Goal: Understand site structure: Understand site structure

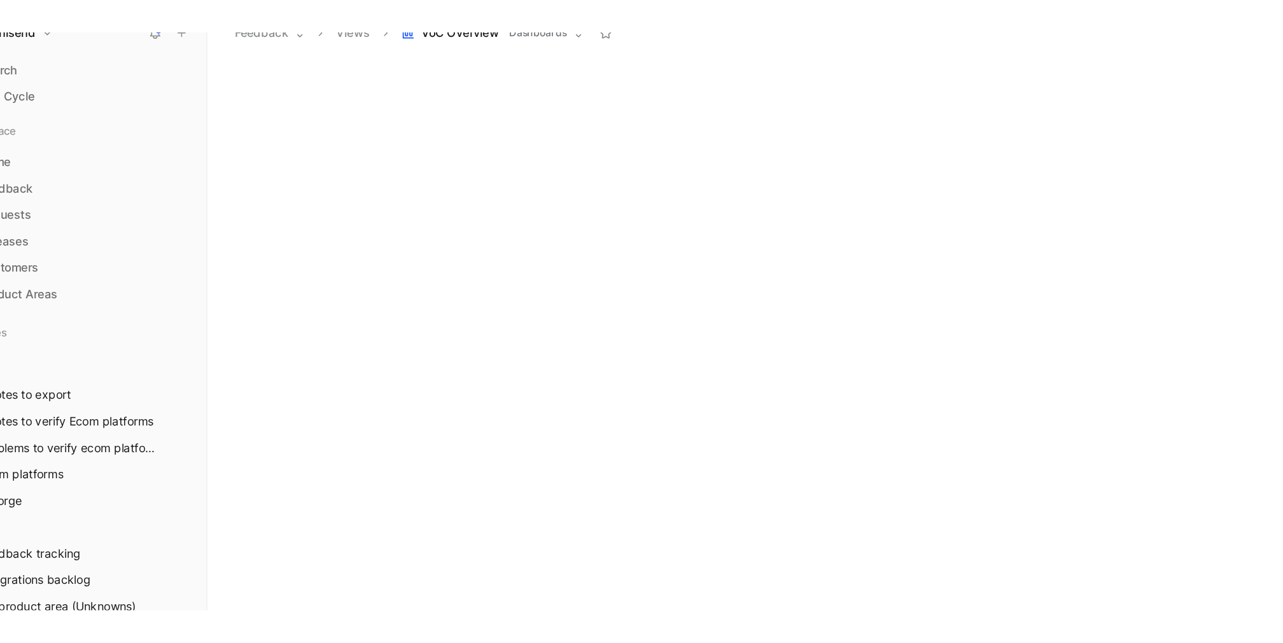
scroll to position [443, 0]
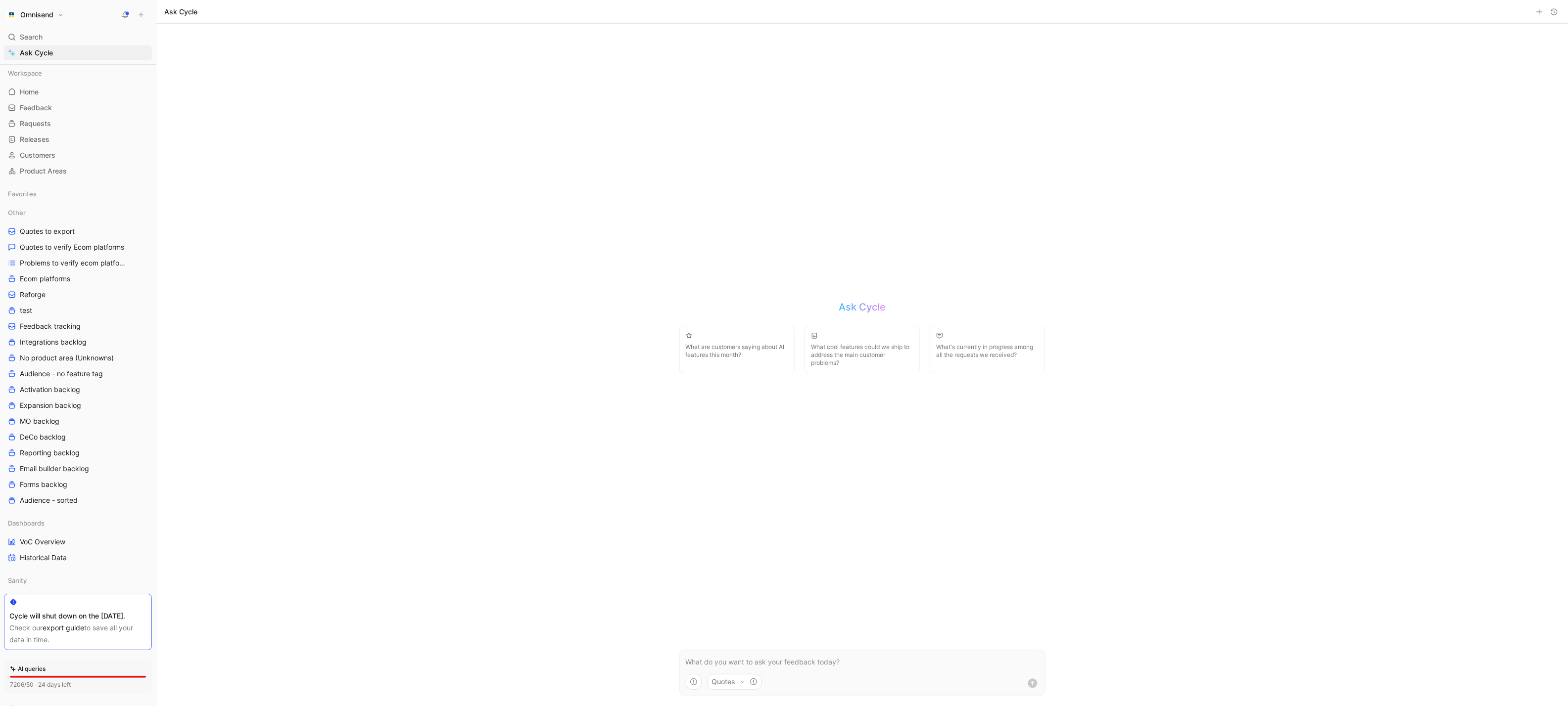
scroll to position [47, 0]
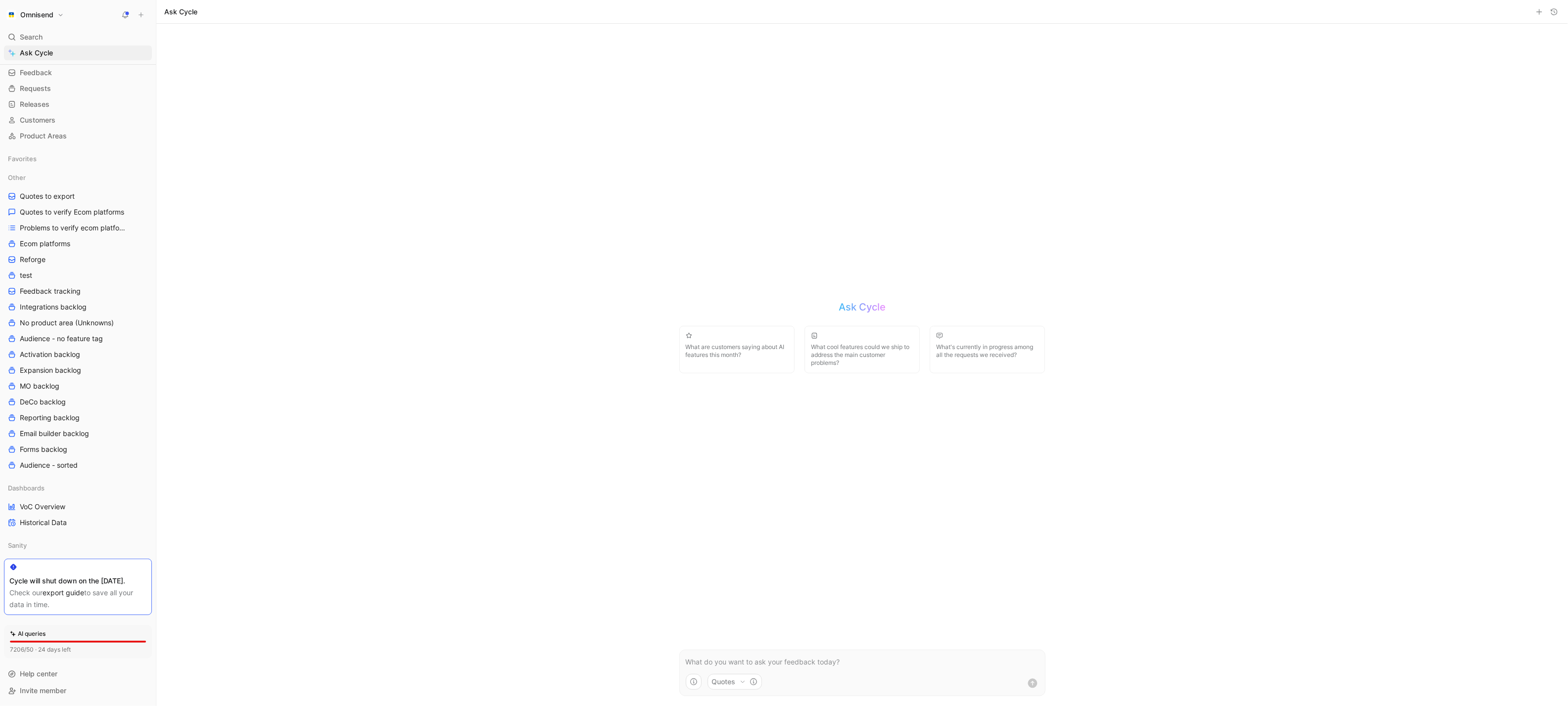
click at [61, 13] on button "Omnisend" at bounding box center [35, 15] width 62 height 14
click at [58, 97] on div "Workspace settings G then S" at bounding box center [67, 102] width 122 height 16
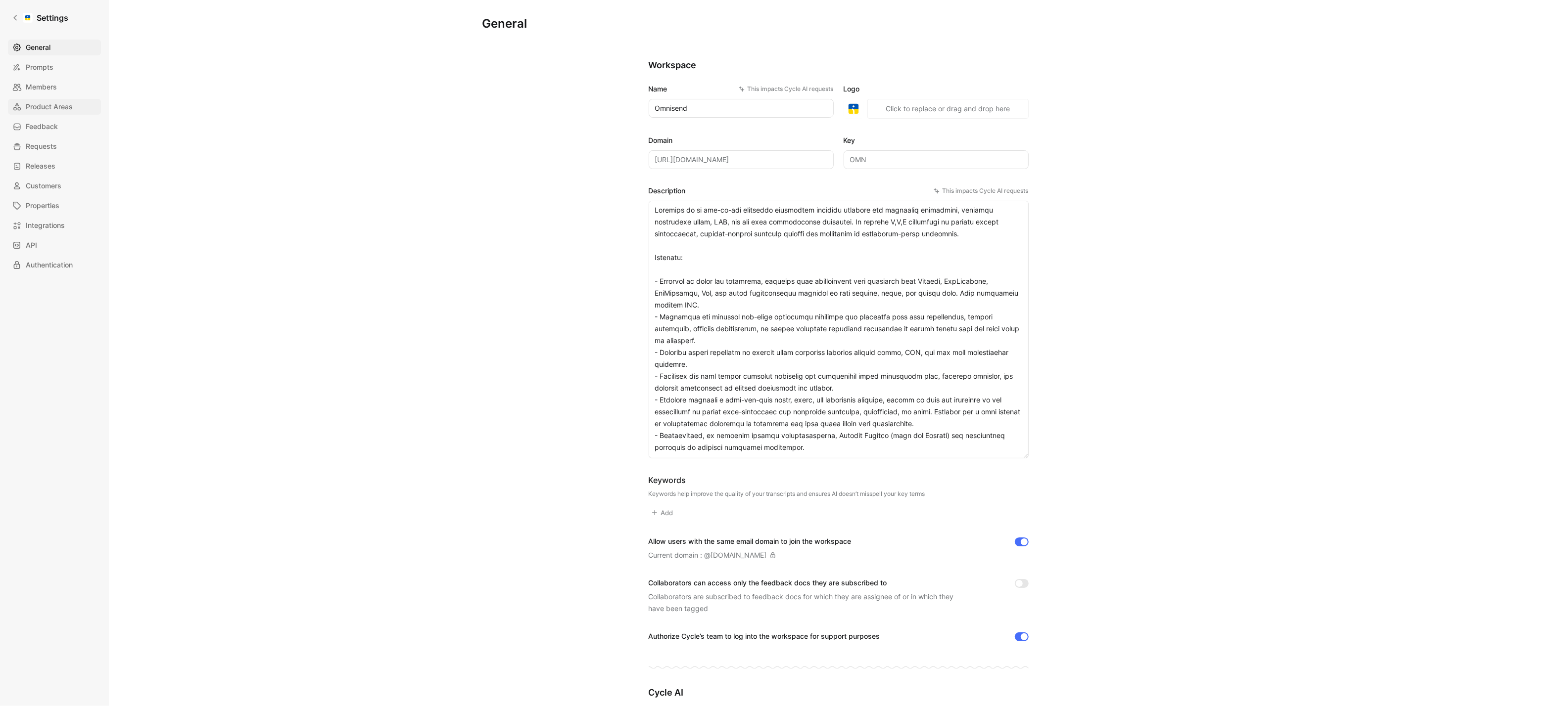
click at [43, 107] on span "Product Areas" at bounding box center [49, 107] width 47 height 12
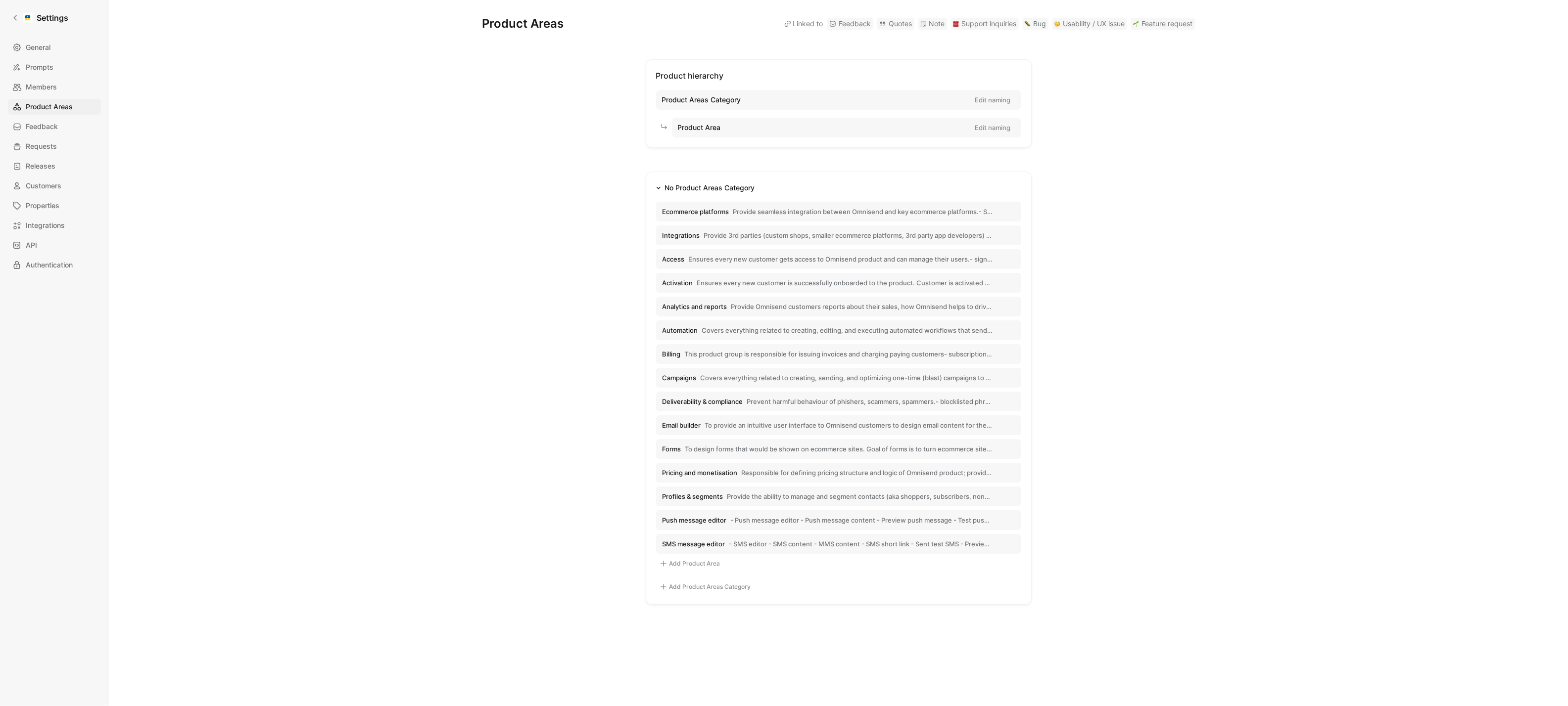
click at [774, 210] on span "Provide seamless integration between Omnisend and key ecommerce platforms.- Sho…" at bounding box center [863, 211] width 260 height 9
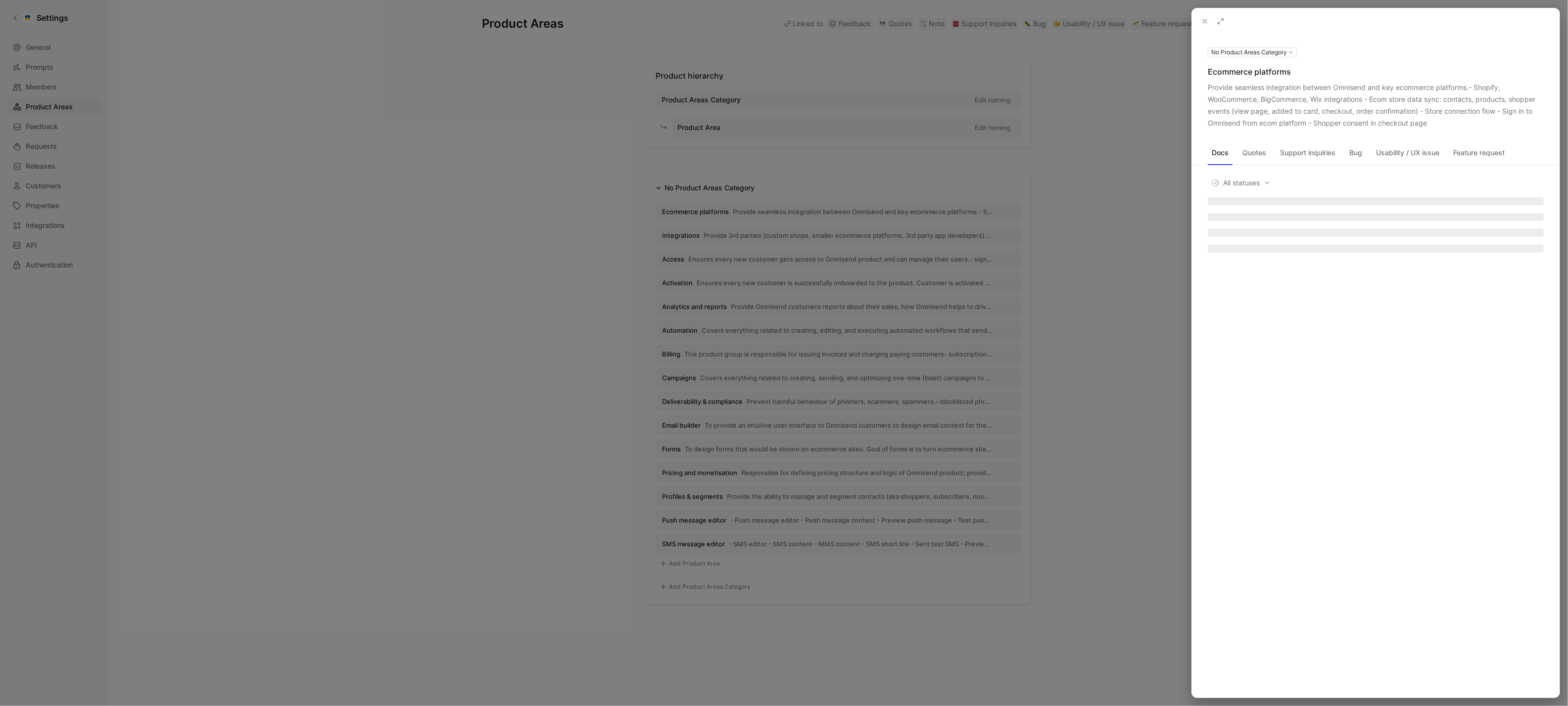
click at [0, 0] on icon at bounding box center [0, 0] width 0 height 0
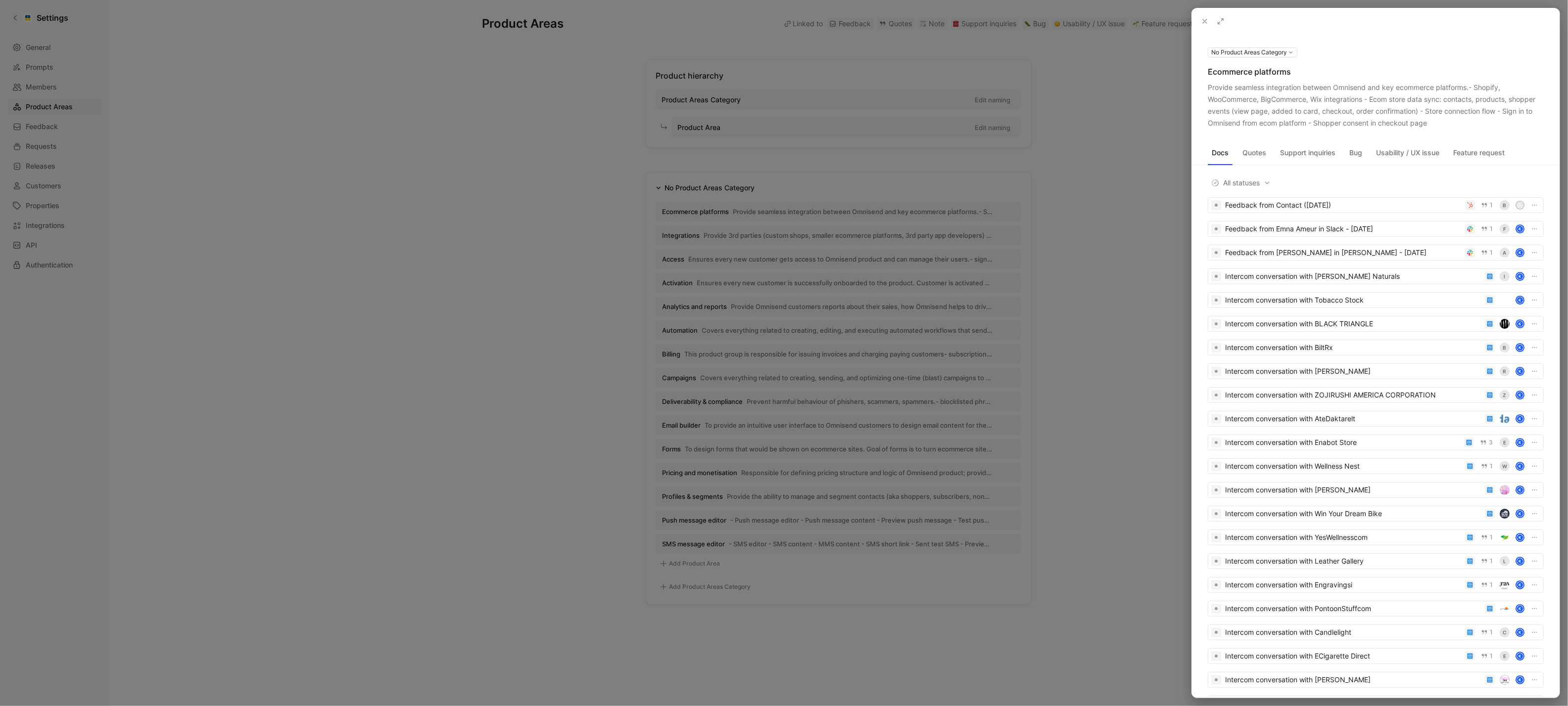
click at [626, 271] on div at bounding box center [784, 353] width 1568 height 706
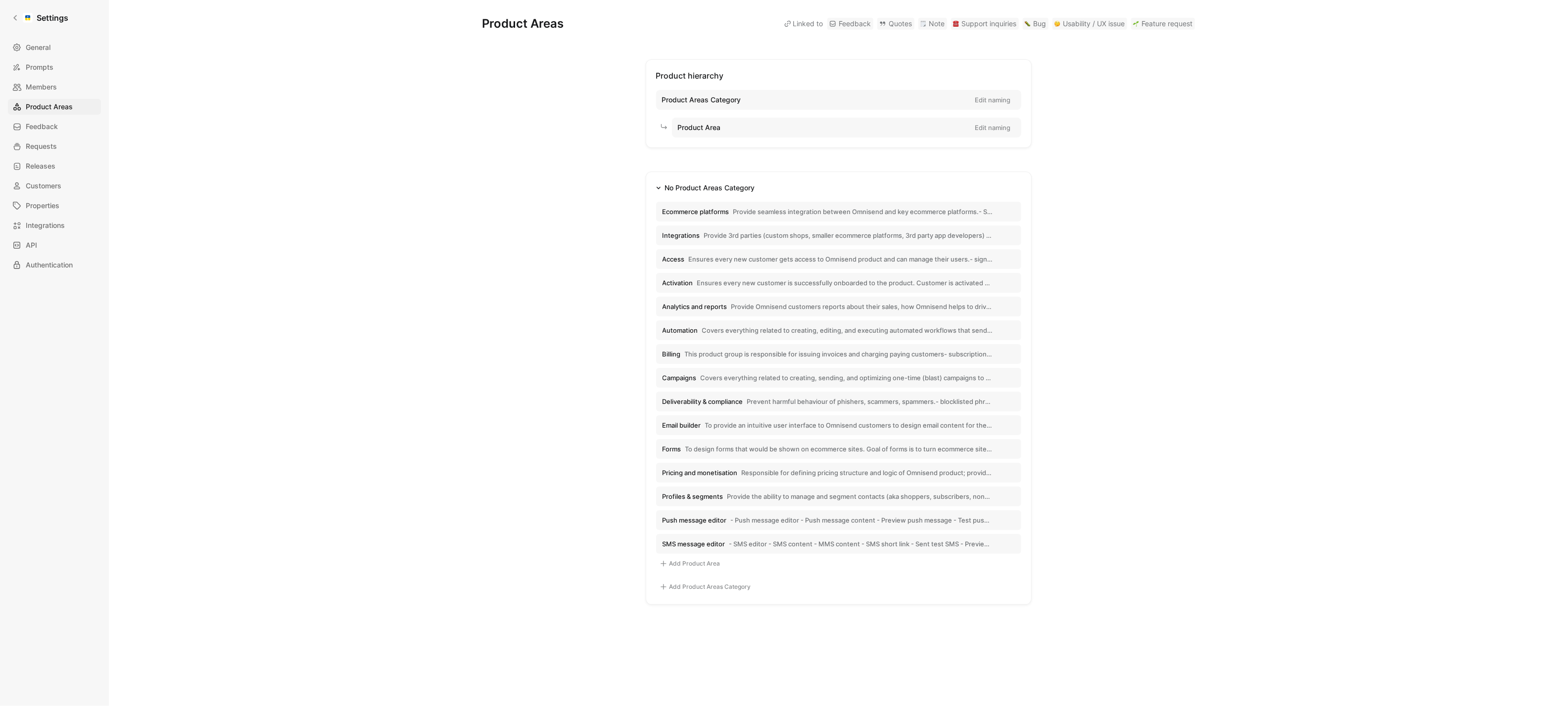
click at [741, 236] on span "Provide 3rd parties (custom shops, smaller ecommerce platforms, 3rd party app d…" at bounding box center [849, 235] width 289 height 9
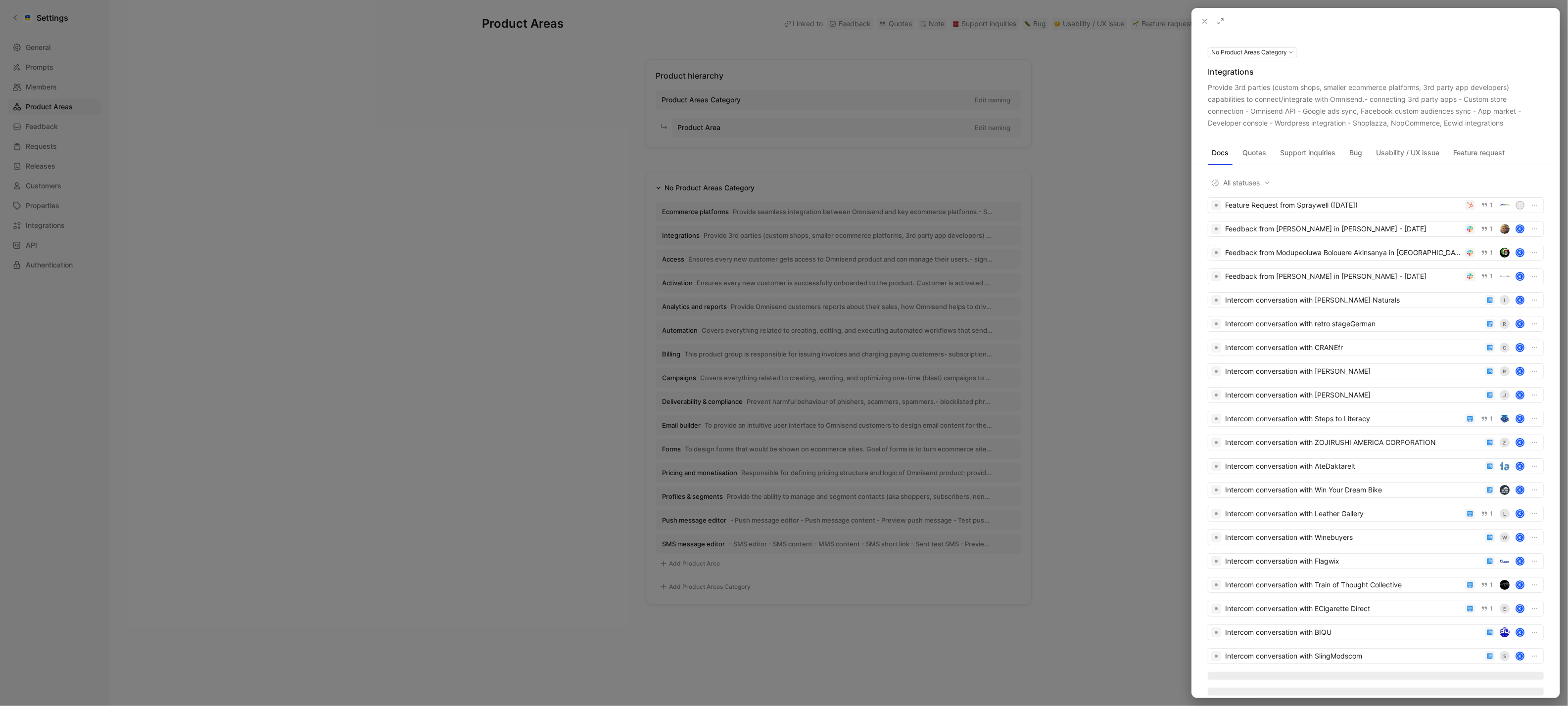
click at [0, 0] on icon at bounding box center [0, 0] width 0 height 0
click at [714, 258] on div at bounding box center [784, 353] width 1568 height 706
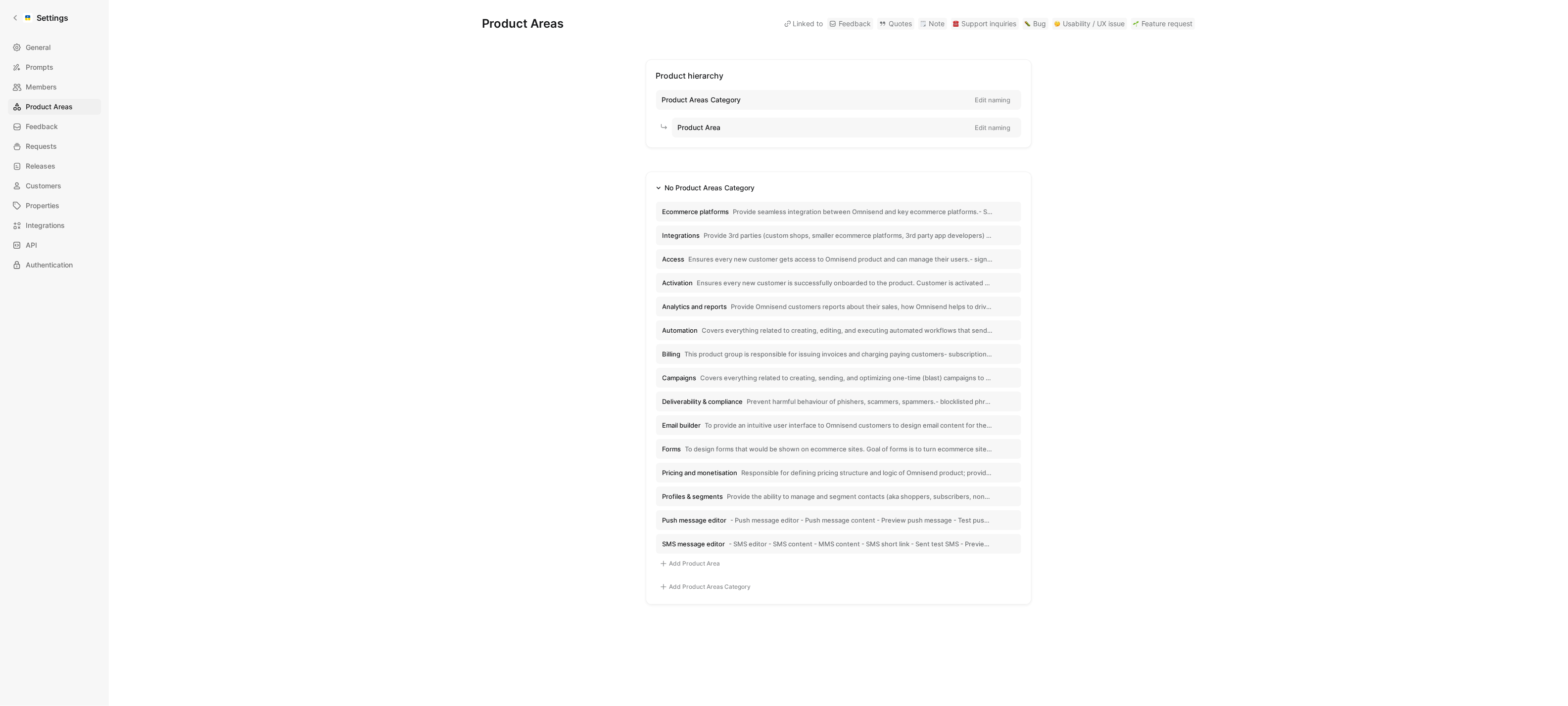
click at [684, 260] on span "Access Ensures every new customer gets access to Omnisend product and can manag…" at bounding box center [828, 259] width 331 height 9
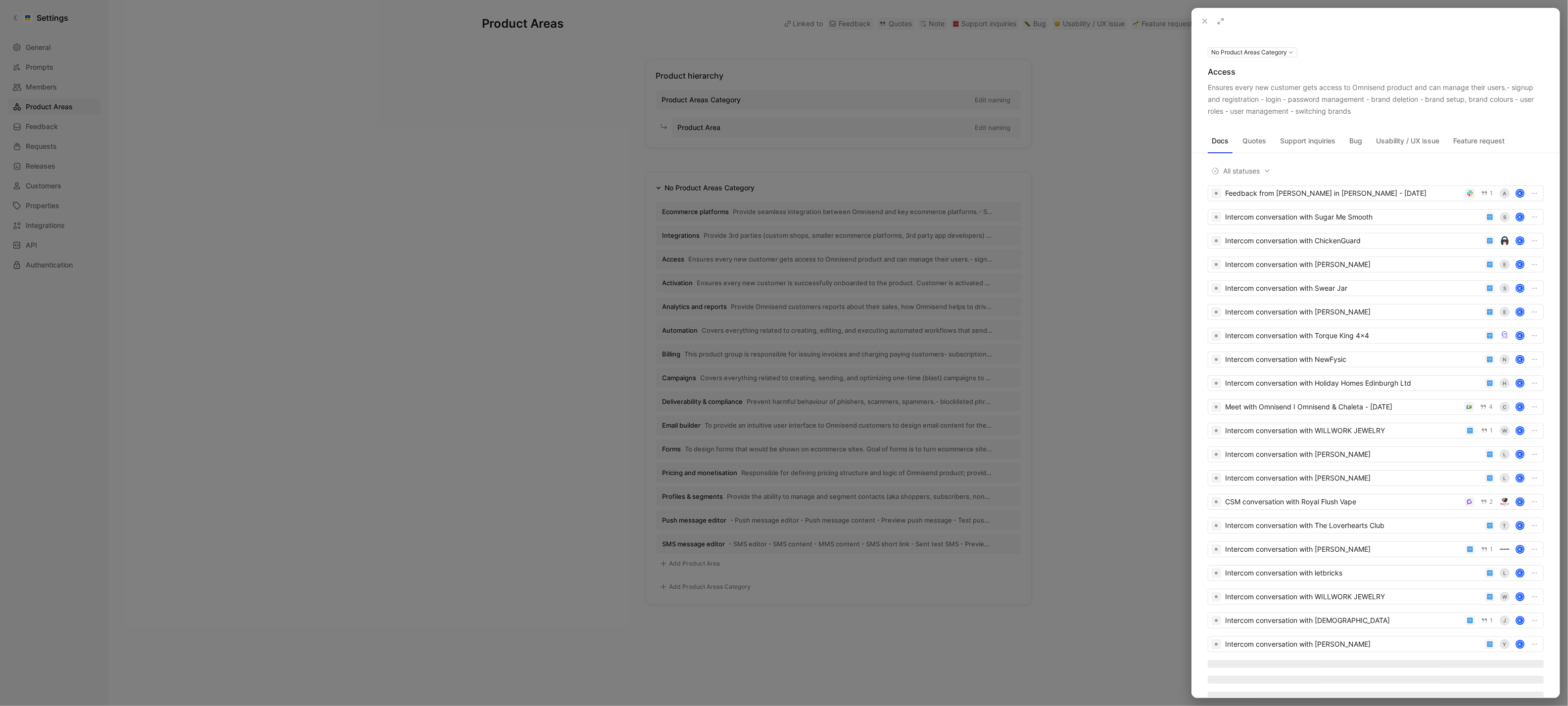
click at [0, 0] on icon at bounding box center [0, 0] width 0 height 0
click at [720, 283] on div at bounding box center [784, 353] width 1568 height 706
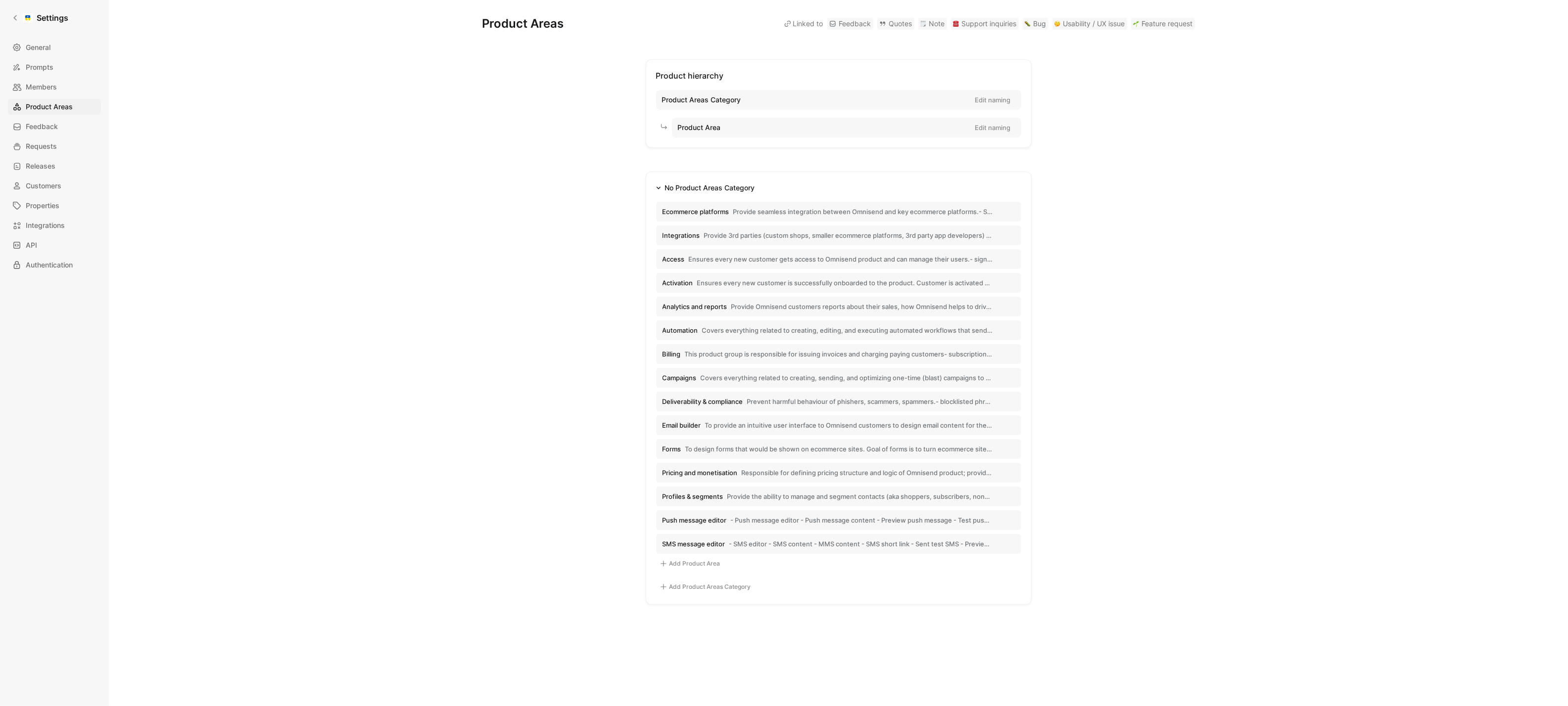
click at [698, 283] on span "Ensures every new customer is successfully onboarded to the product. Customer i…" at bounding box center [845, 282] width 296 height 9
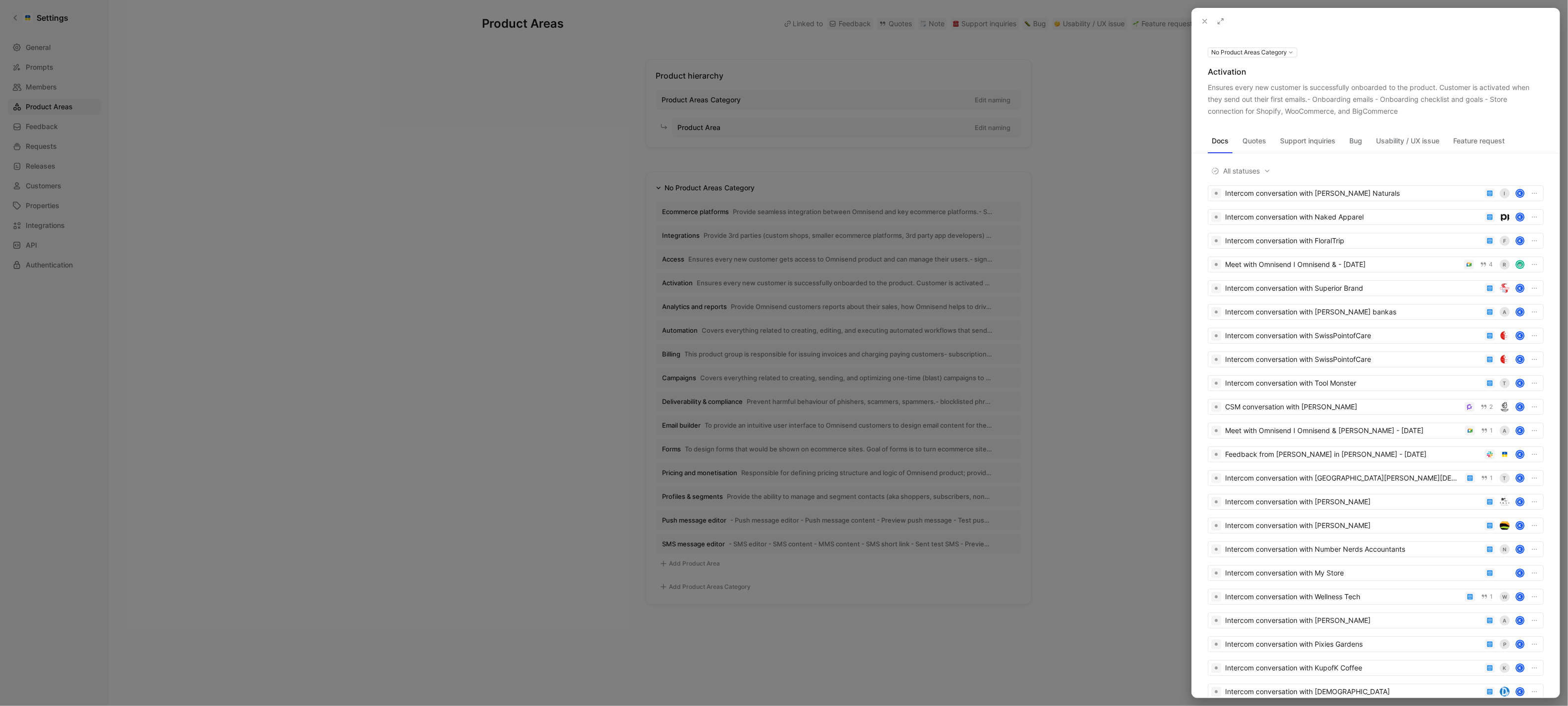
click at [0, 0] on icon at bounding box center [0, 0] width 0 height 0
click at [611, 289] on div at bounding box center [784, 353] width 1568 height 706
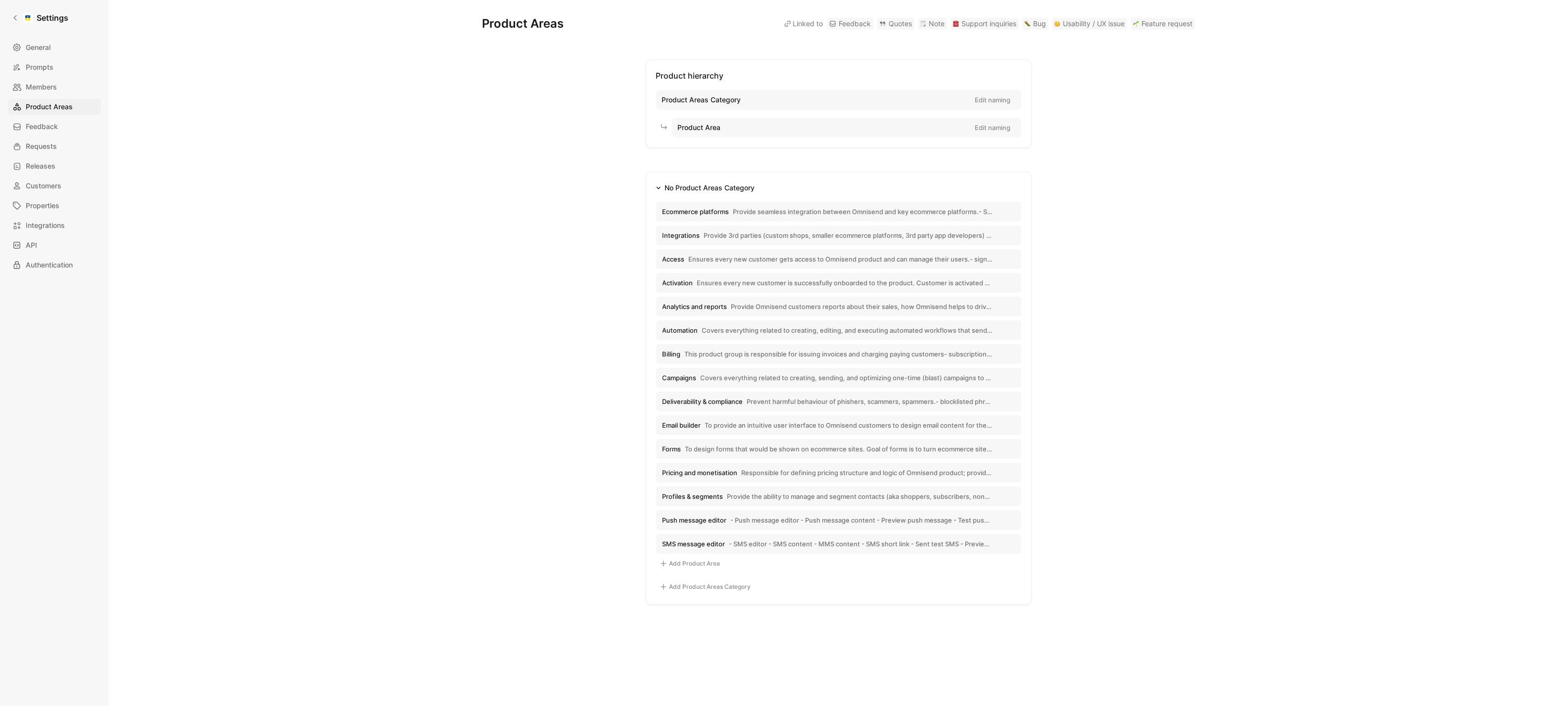
click at [706, 308] on span "Analytics and reports" at bounding box center [695, 306] width 65 height 9
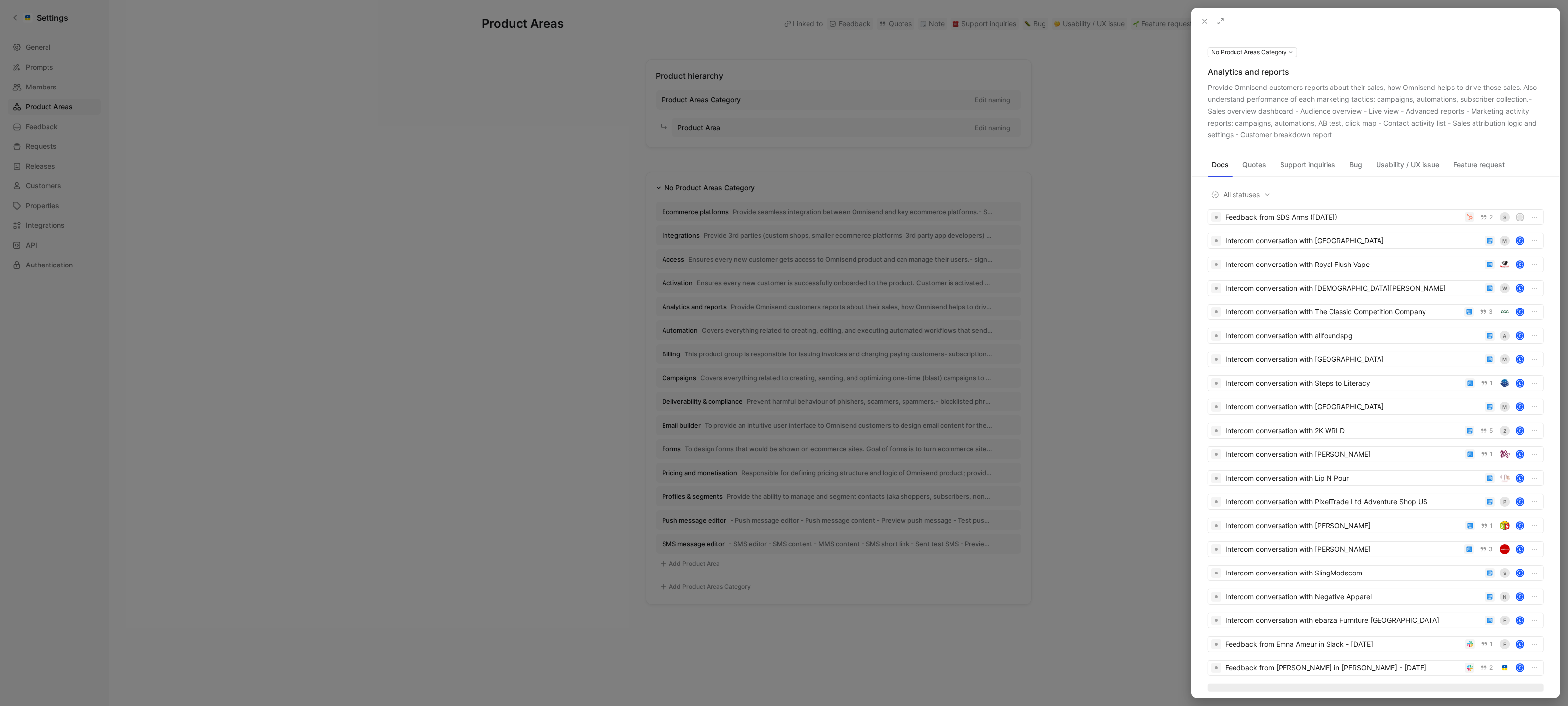
click at [1350, 138] on div "Provide Omnisend customers reports about their sales, how Omnisend helps to dri…" at bounding box center [1376, 111] width 336 height 59
click at [0, 0] on button at bounding box center [0, 0] width 0 height 0
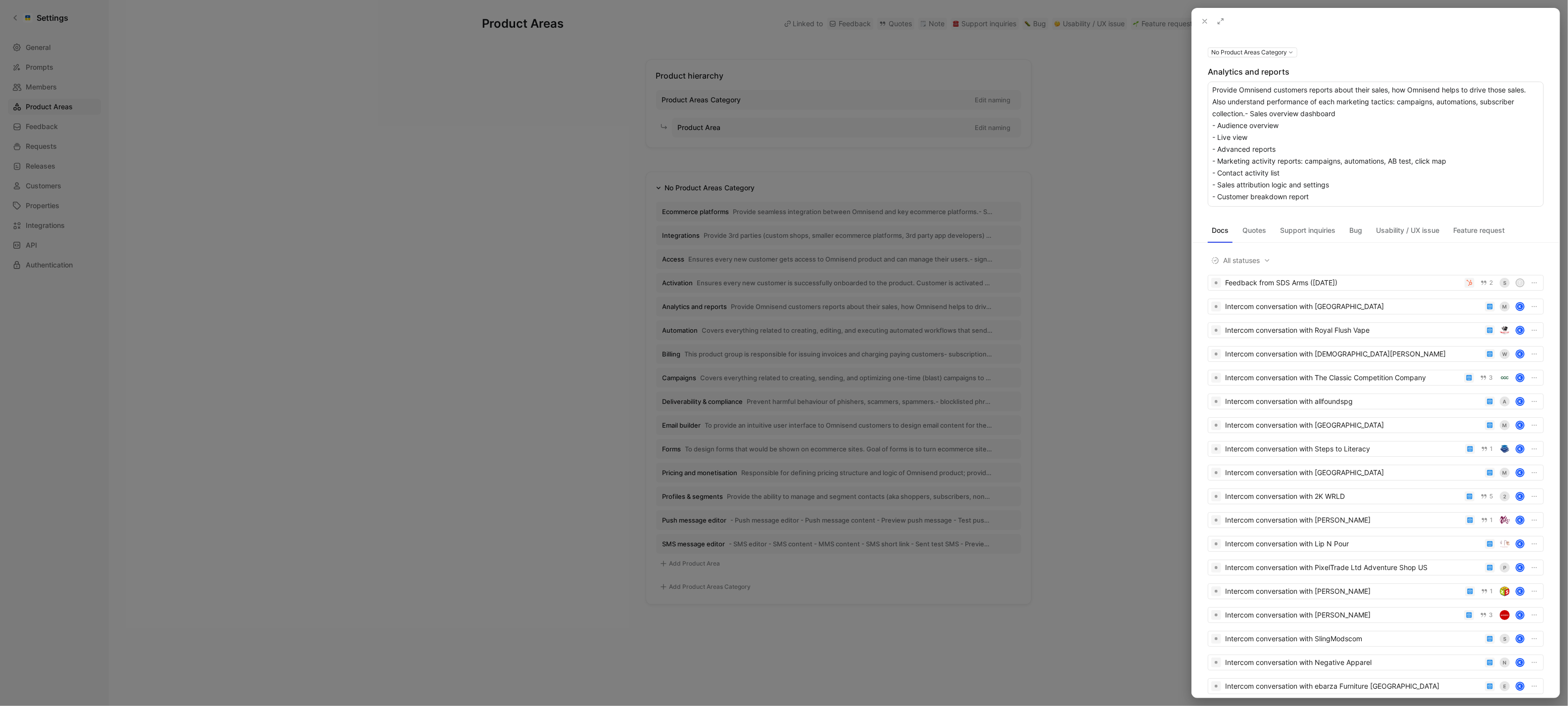
click at [1307, 143] on textarea "Provide Omnisend customers reports about their sales, how Omnisend helps to dri…" at bounding box center [1376, 144] width 336 height 125
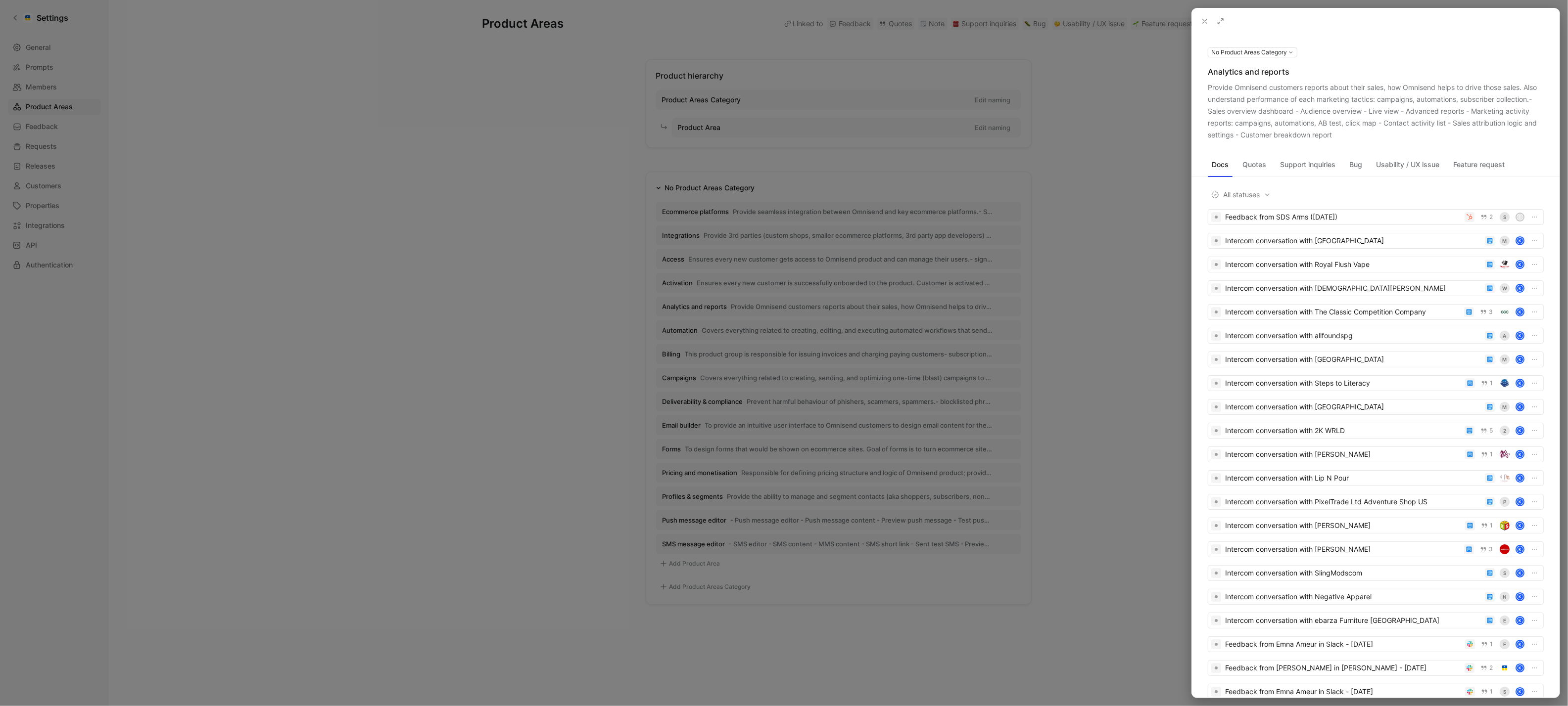
click at [712, 328] on div at bounding box center [784, 353] width 1568 height 706
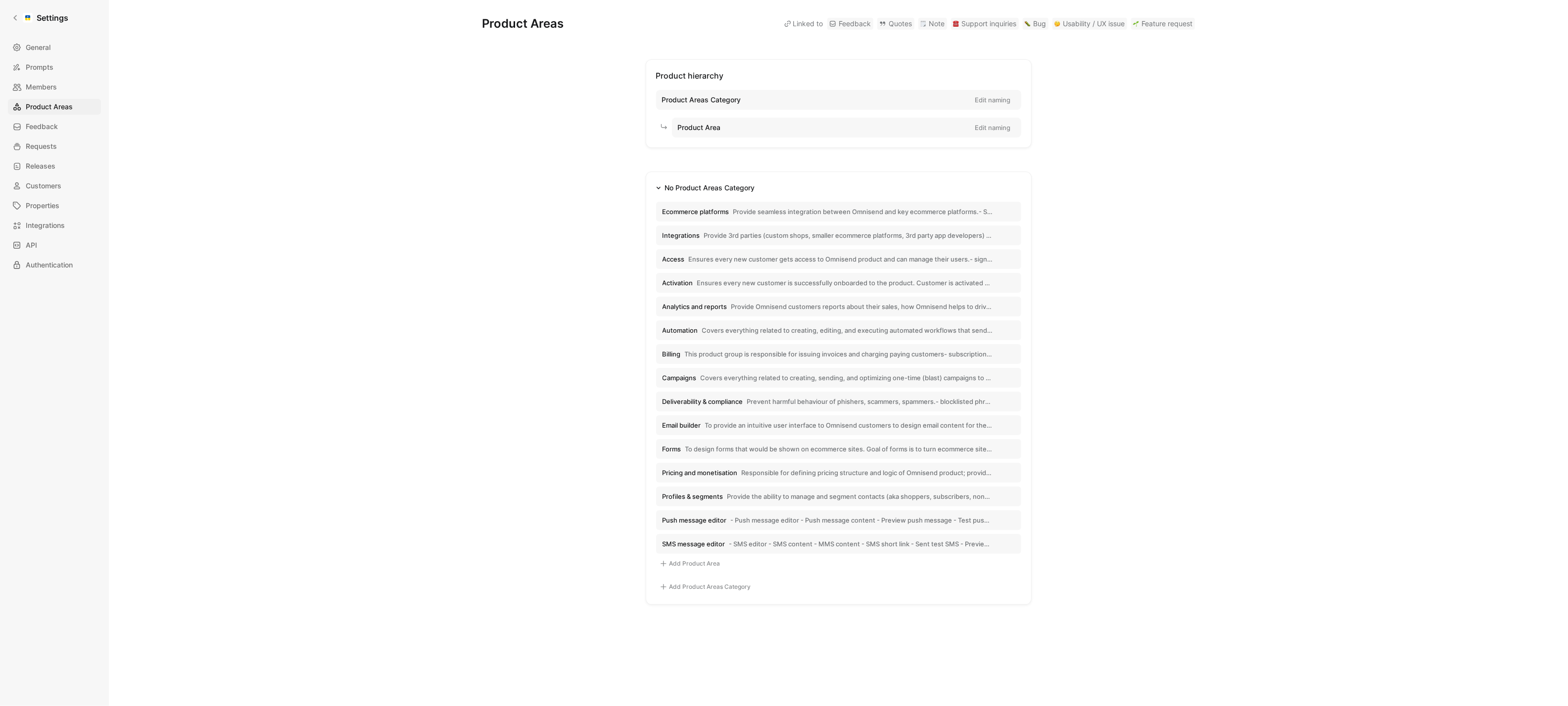
click at [684, 332] on span "Automation" at bounding box center [681, 330] width 36 height 9
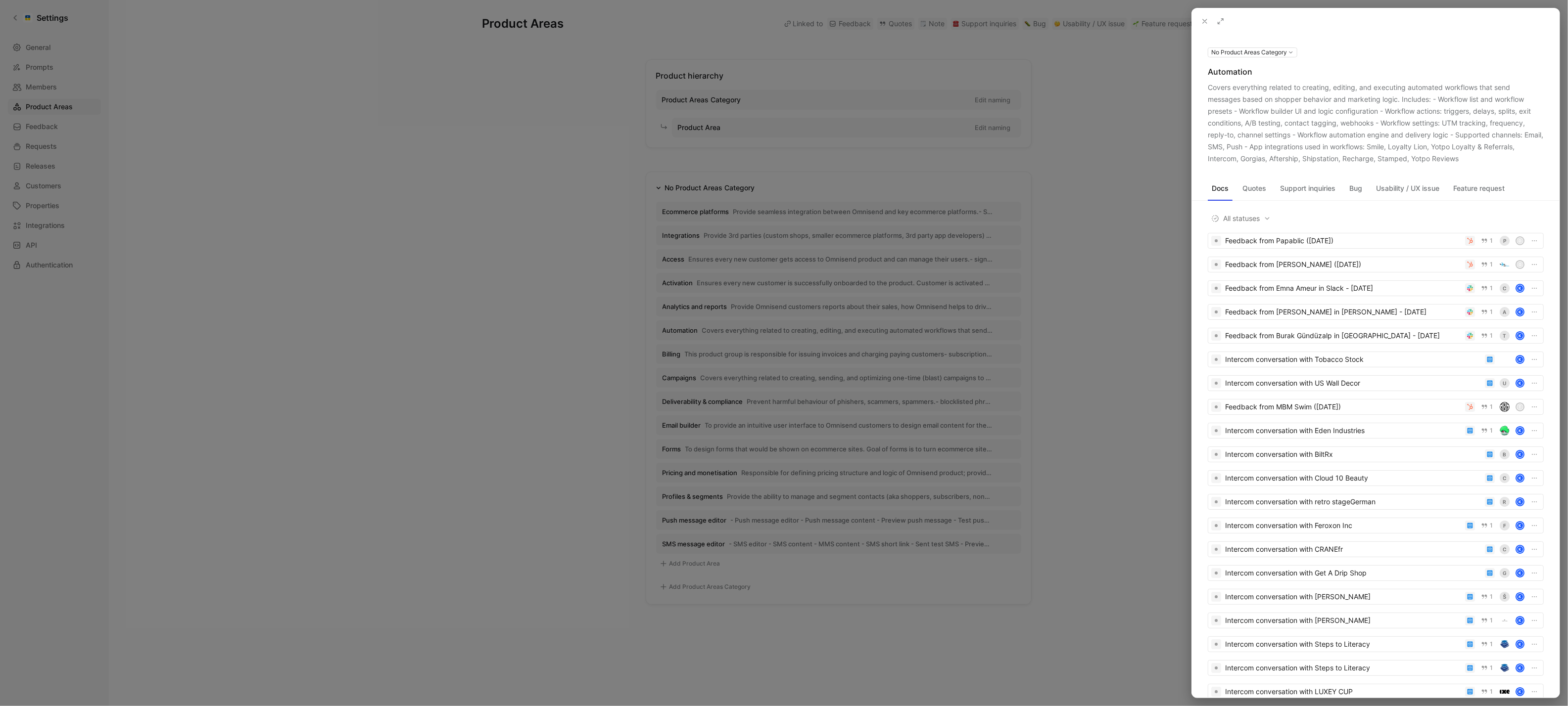
click at [0, 0] on button at bounding box center [0, 0] width 0 height 0
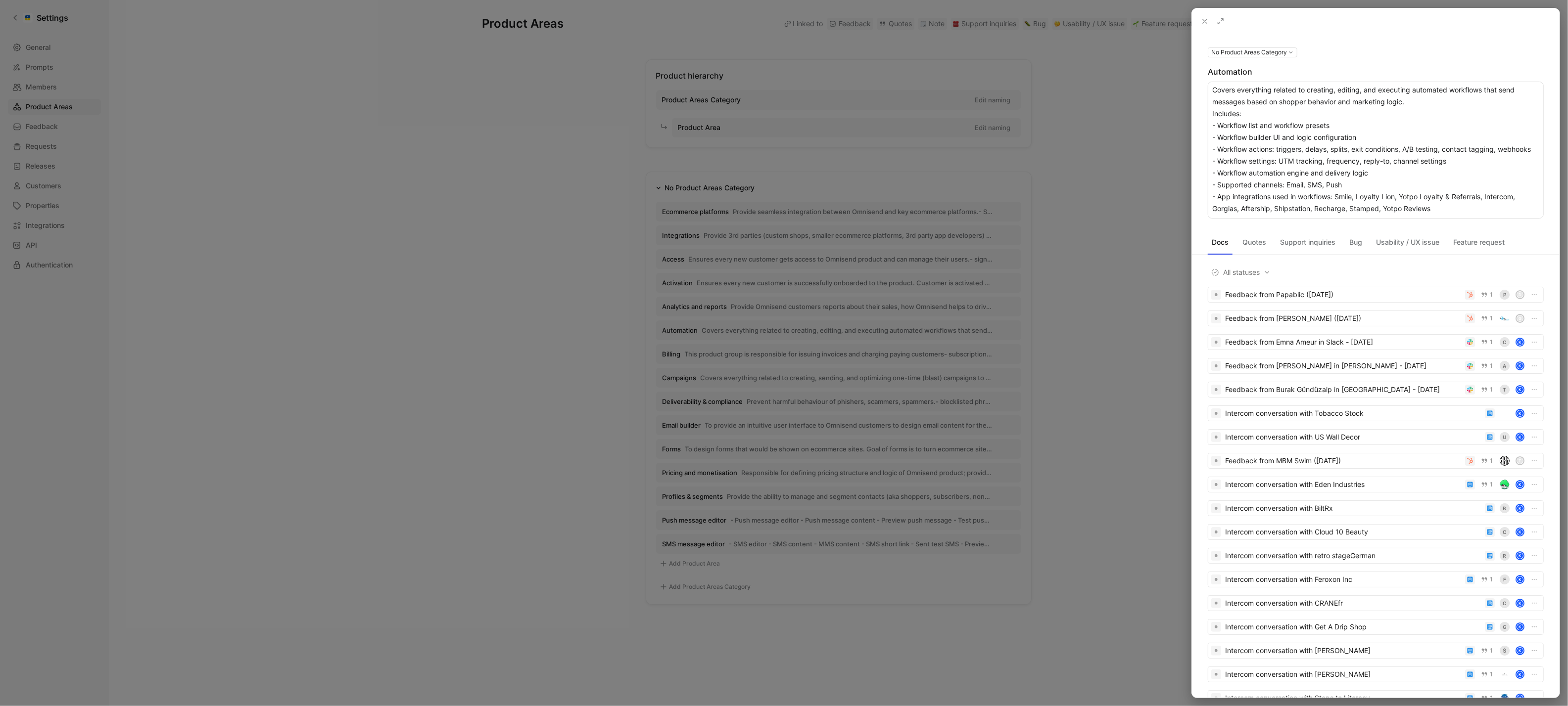
click at [1374, 172] on textarea "Covers everything related to creating, editing, and executing automated workflo…" at bounding box center [1376, 150] width 336 height 137
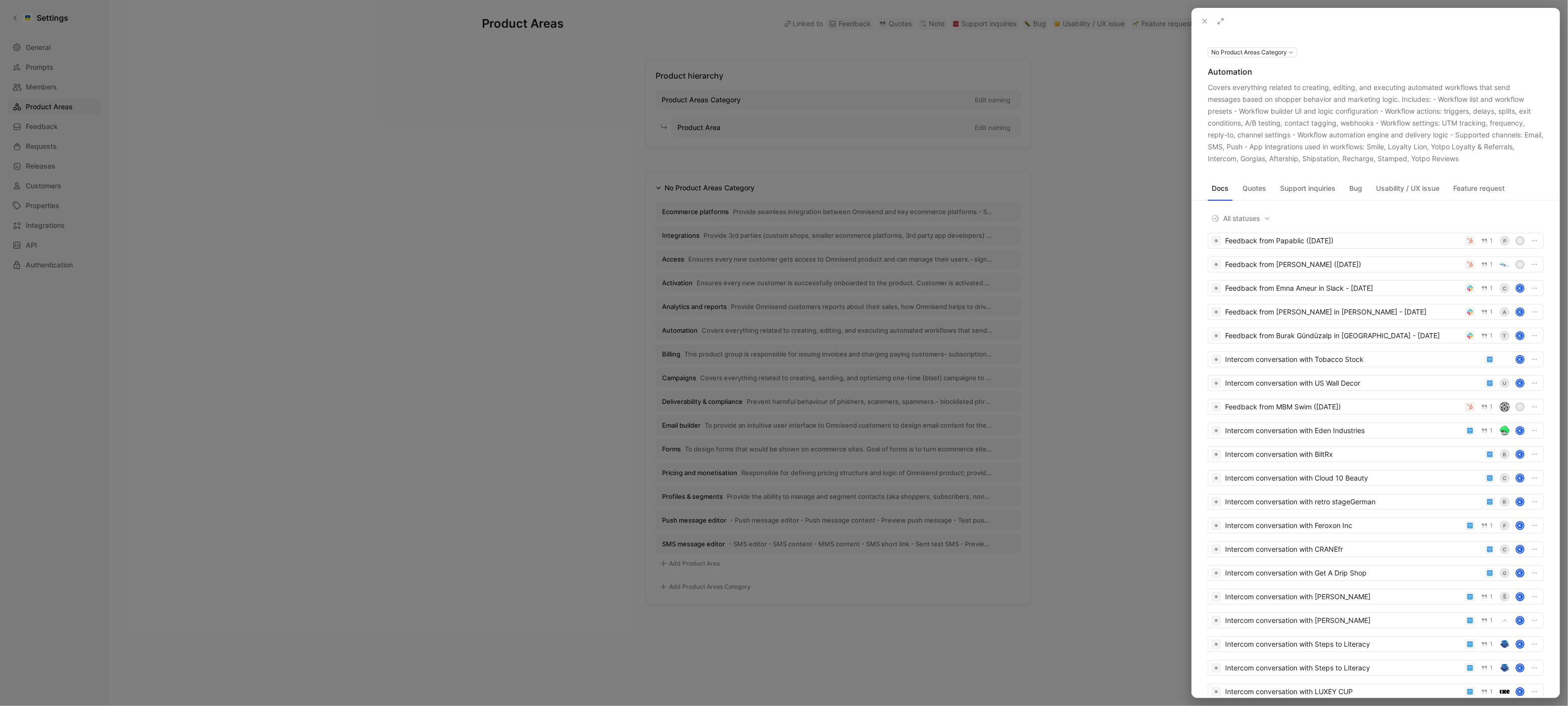
click at [705, 315] on div at bounding box center [784, 353] width 1568 height 706
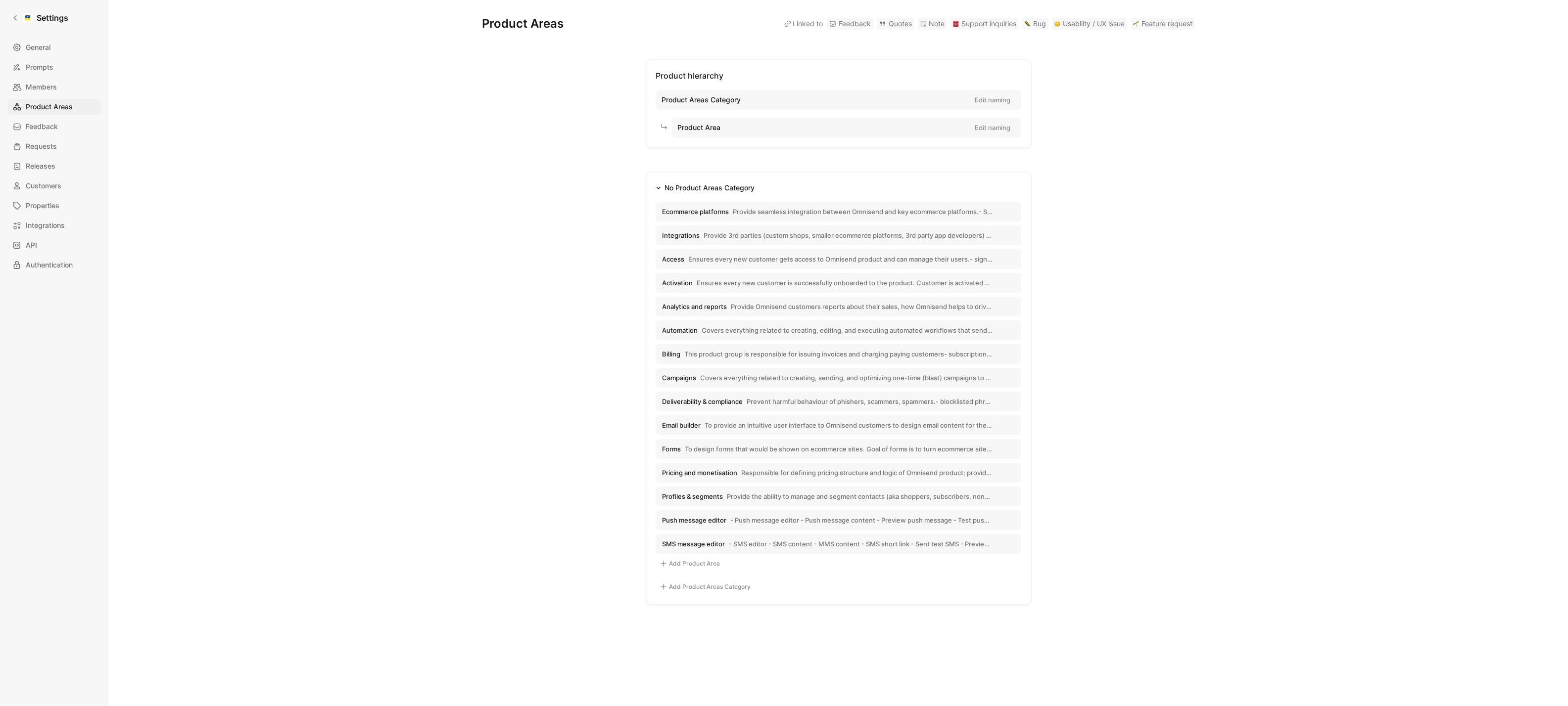
click at [667, 348] on button "Billing This product group is responsible for issuing invoices and charging pay…" at bounding box center [839, 354] width 366 height 19
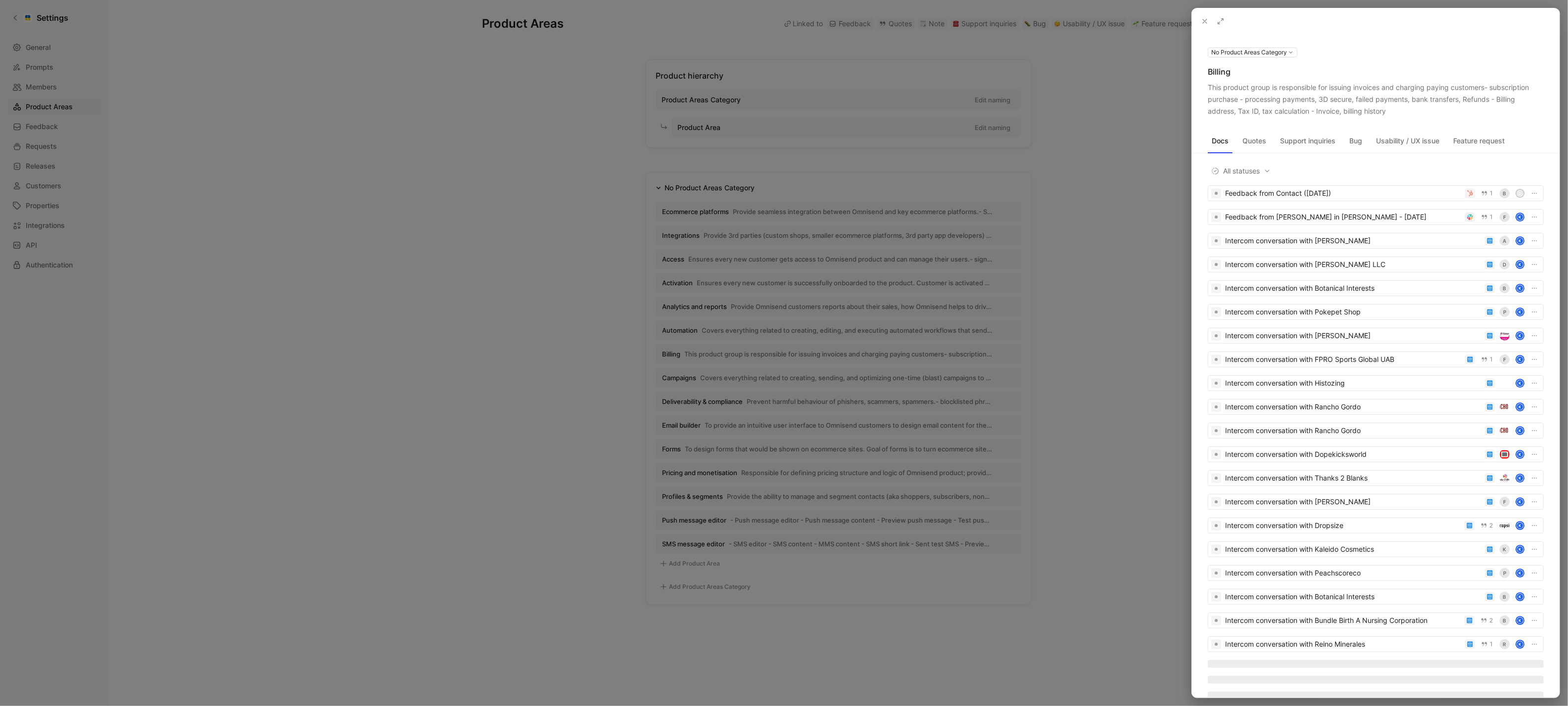
click at [1389, 110] on div "This product group is responsible for issuing invoices and charging paying cust…" at bounding box center [1376, 100] width 336 height 36
click at [0, 0] on icon at bounding box center [0, 0] width 0 height 0
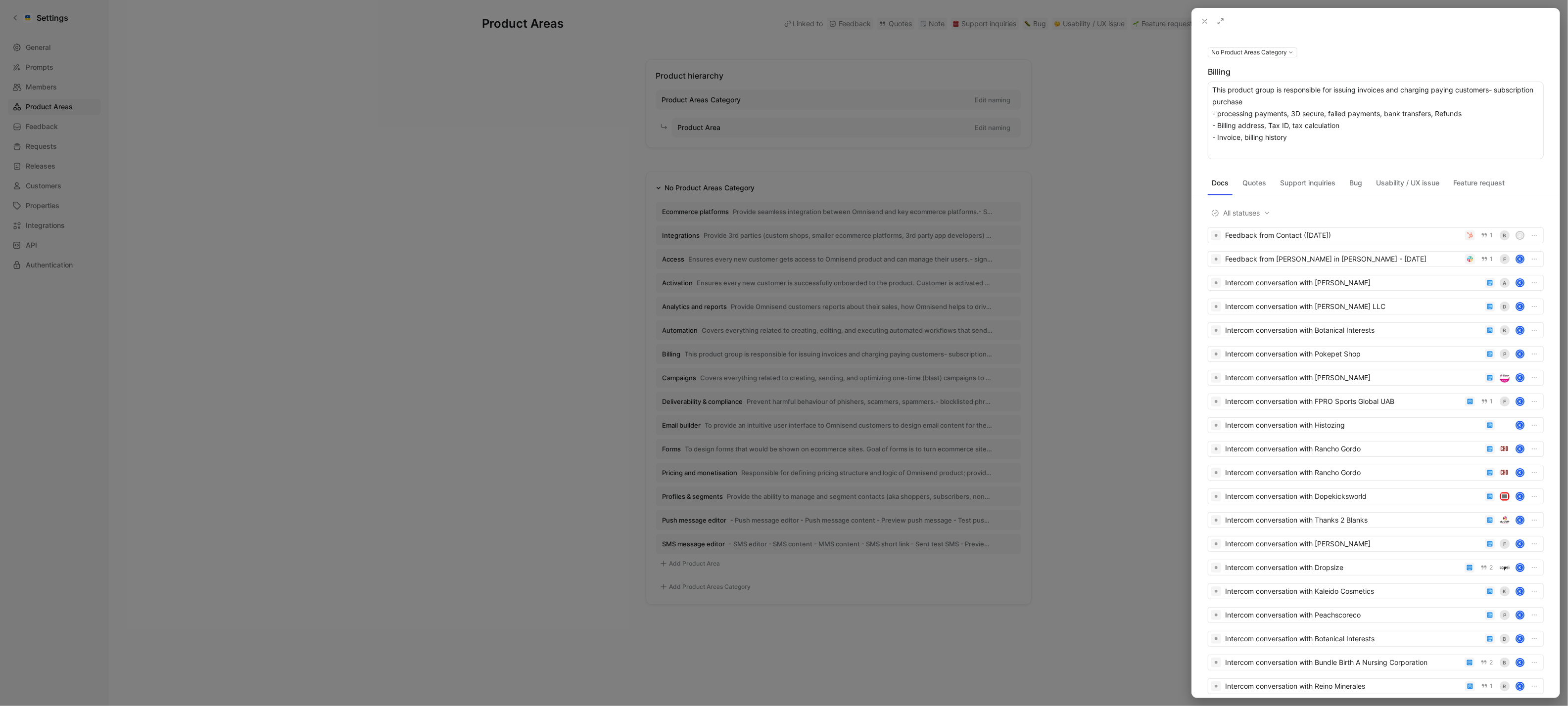
click at [1393, 119] on textarea "This product group is responsible for issuing invoices and charging paying cust…" at bounding box center [1376, 121] width 336 height 78
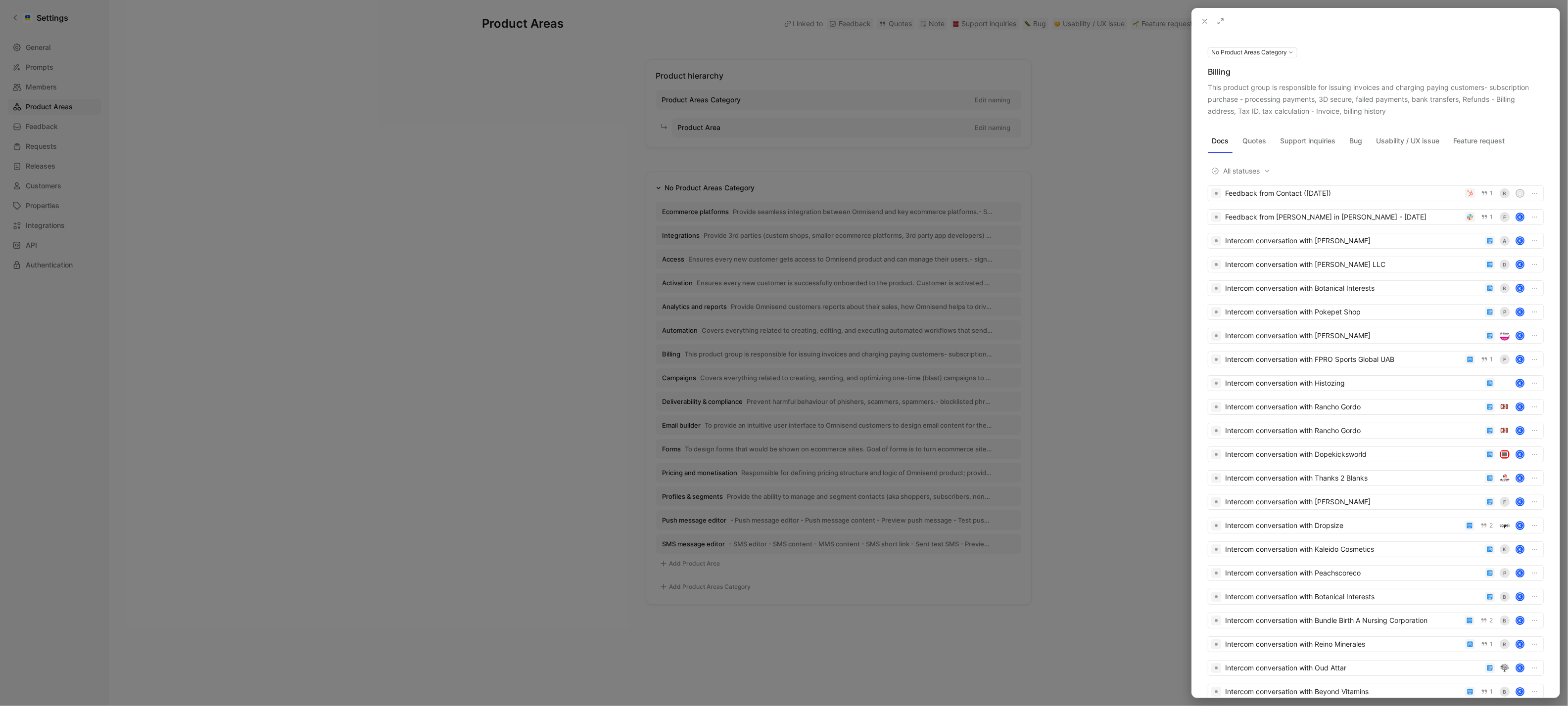
click at [722, 362] on div at bounding box center [784, 353] width 1568 height 706
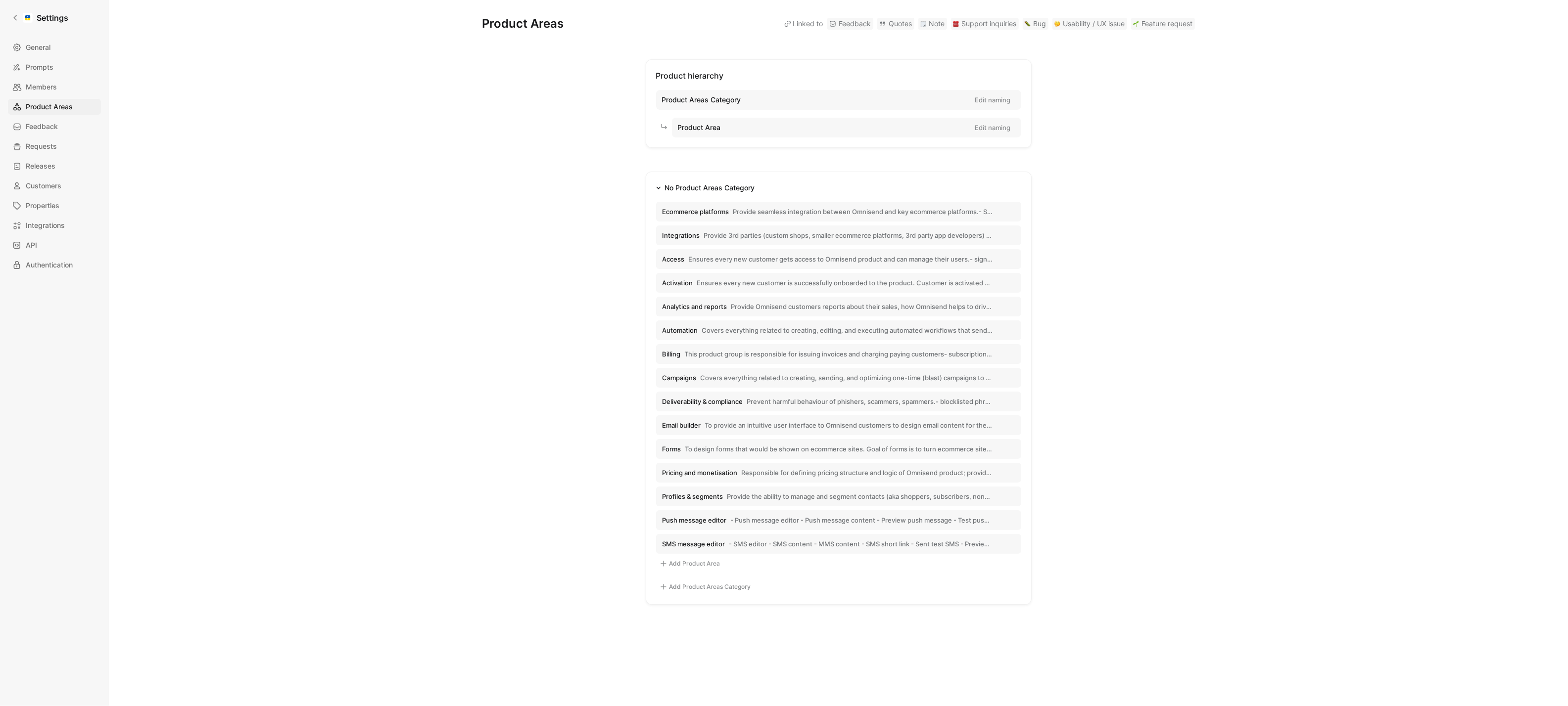
click at [720, 382] on span "Covers everything related to creating, sending, and optimizing one-time (blast)…" at bounding box center [847, 377] width 292 height 9
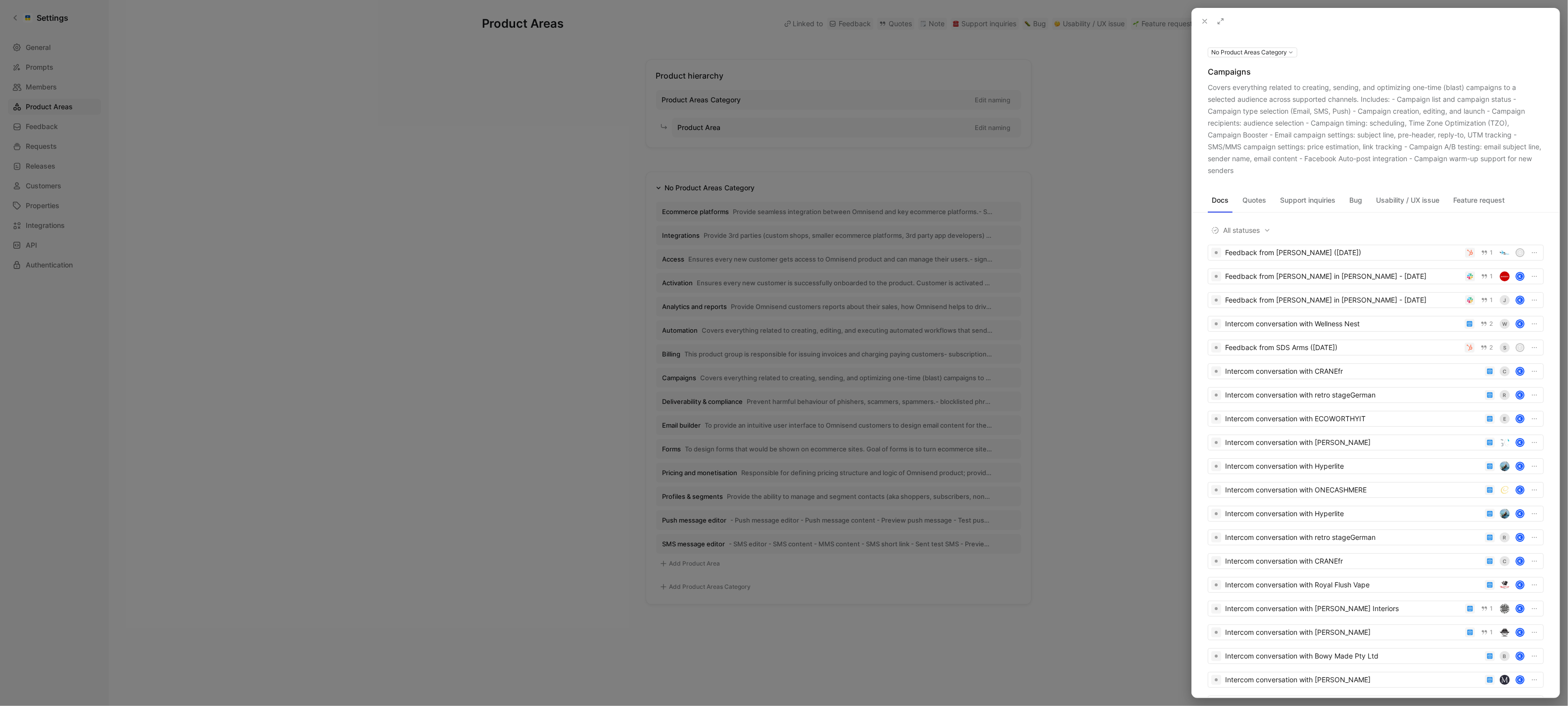
click at [0, 0] on icon at bounding box center [0, 0] width 0 height 0
click at [633, 420] on div at bounding box center [784, 353] width 1568 height 706
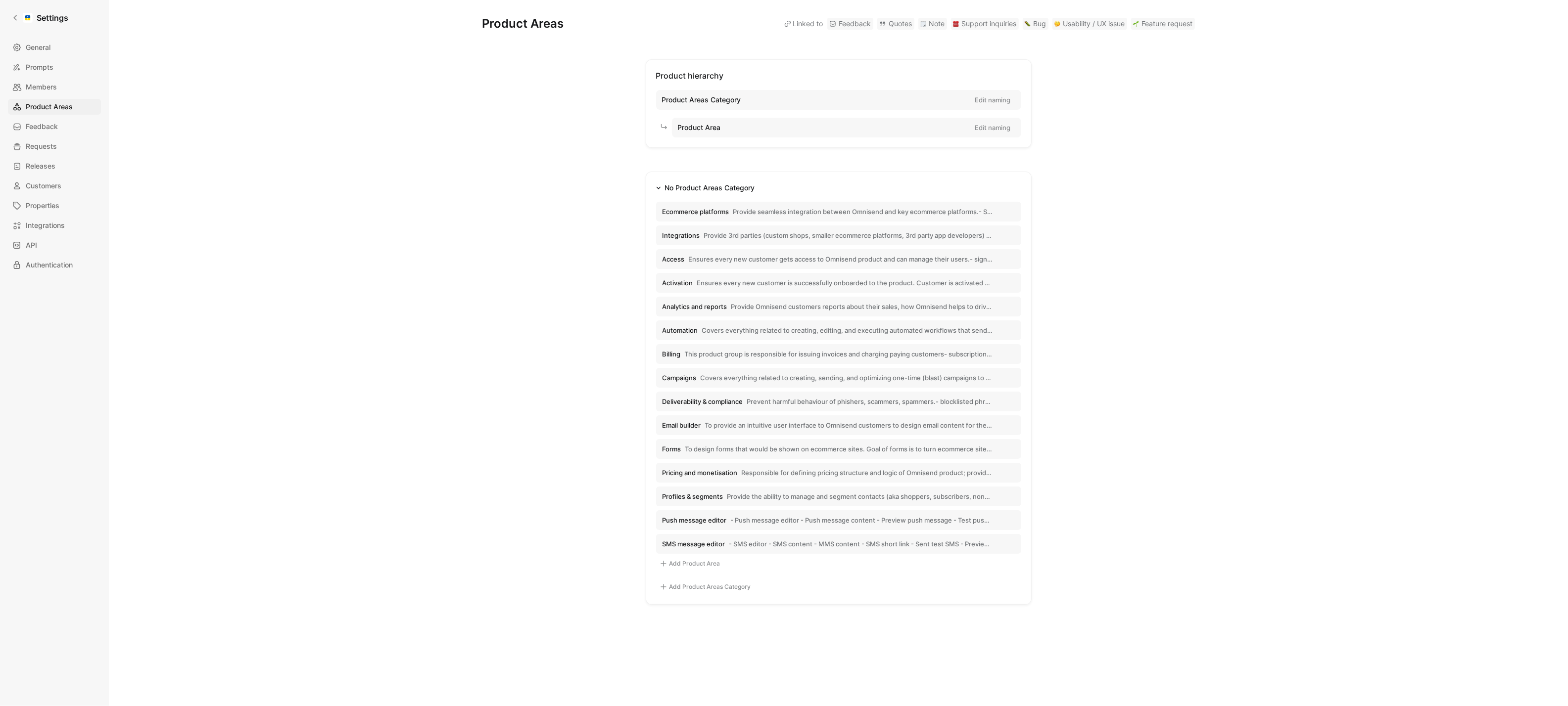
click at [719, 400] on span "Deliverability & compliance" at bounding box center [703, 401] width 81 height 9
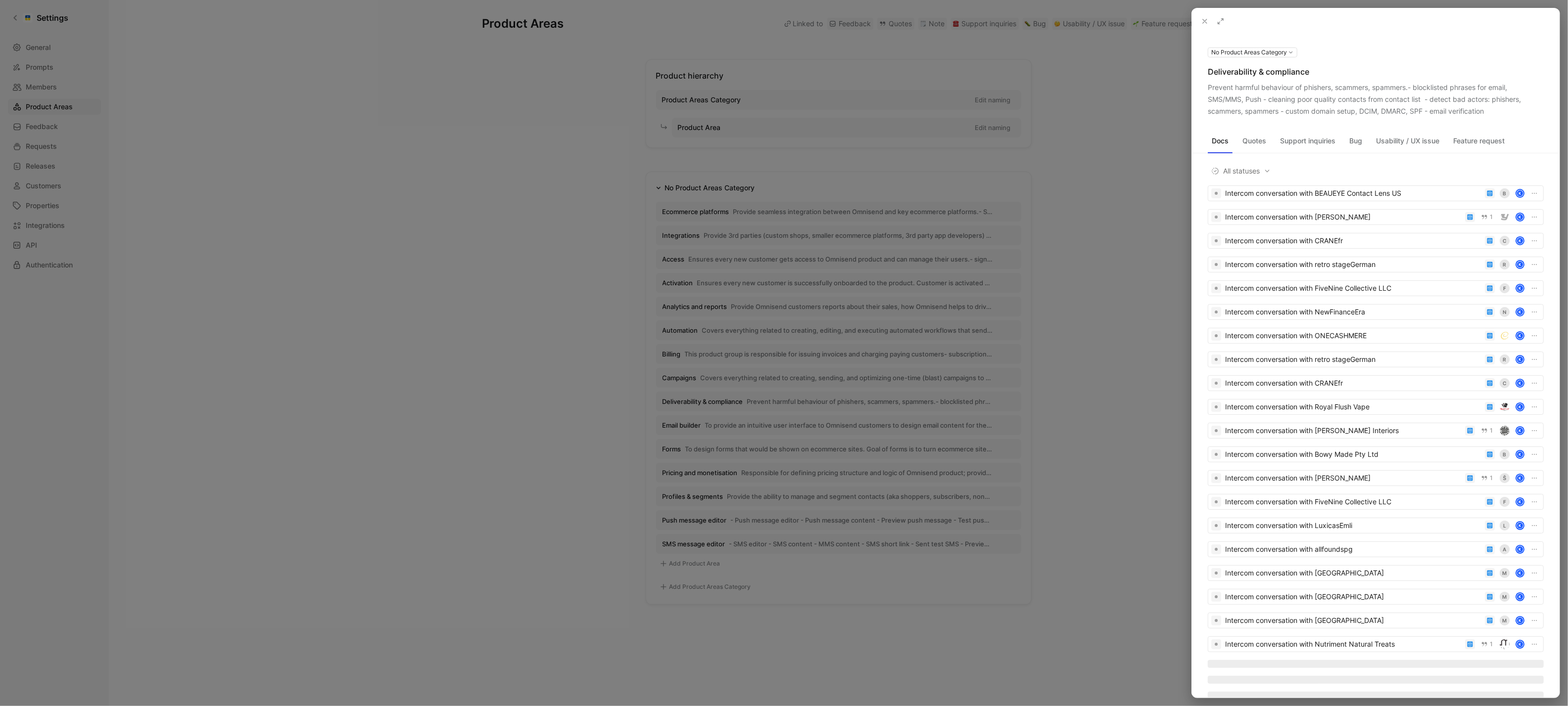
click at [0, 0] on button at bounding box center [0, 0] width 0 height 0
click at [723, 481] on div at bounding box center [784, 353] width 1568 height 706
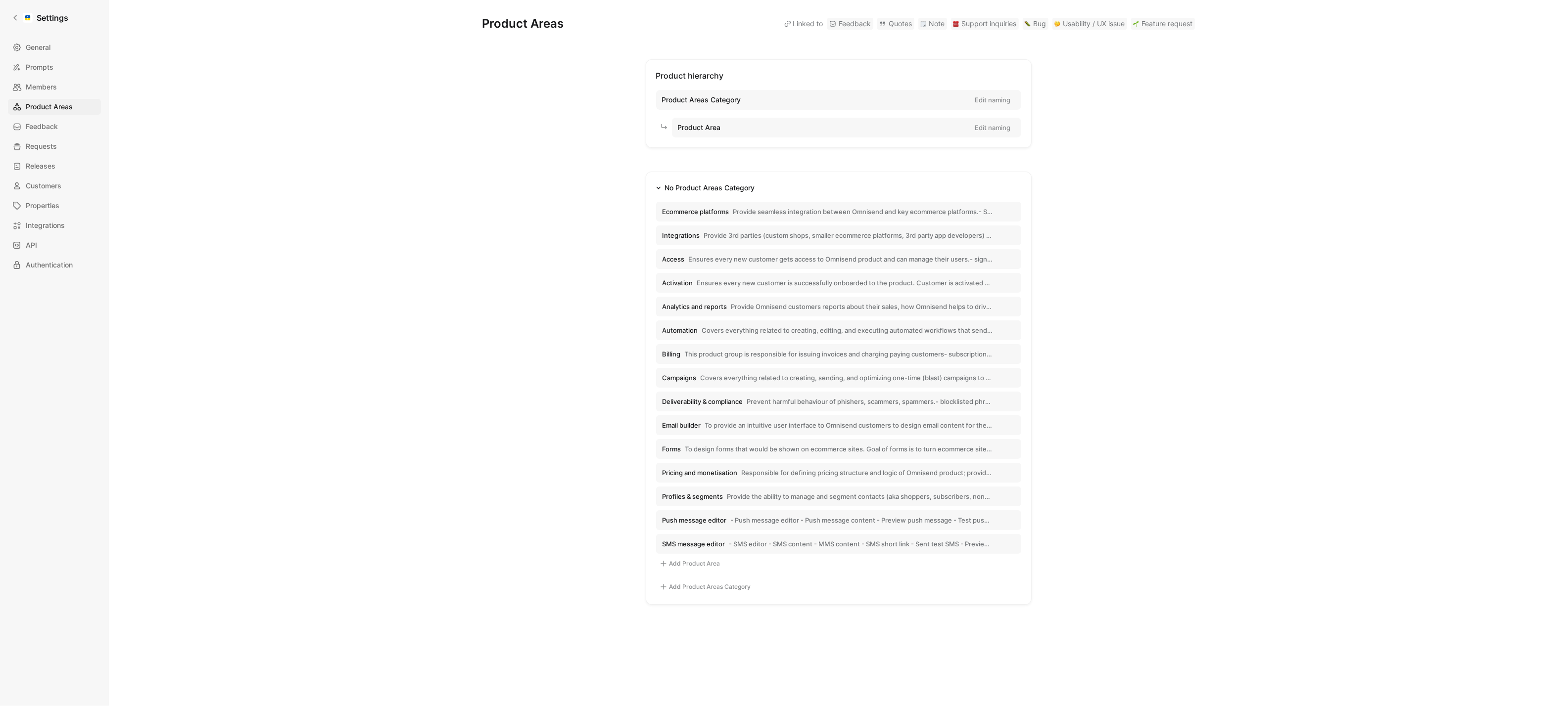
click at [693, 426] on span "Email builder" at bounding box center [682, 425] width 39 height 9
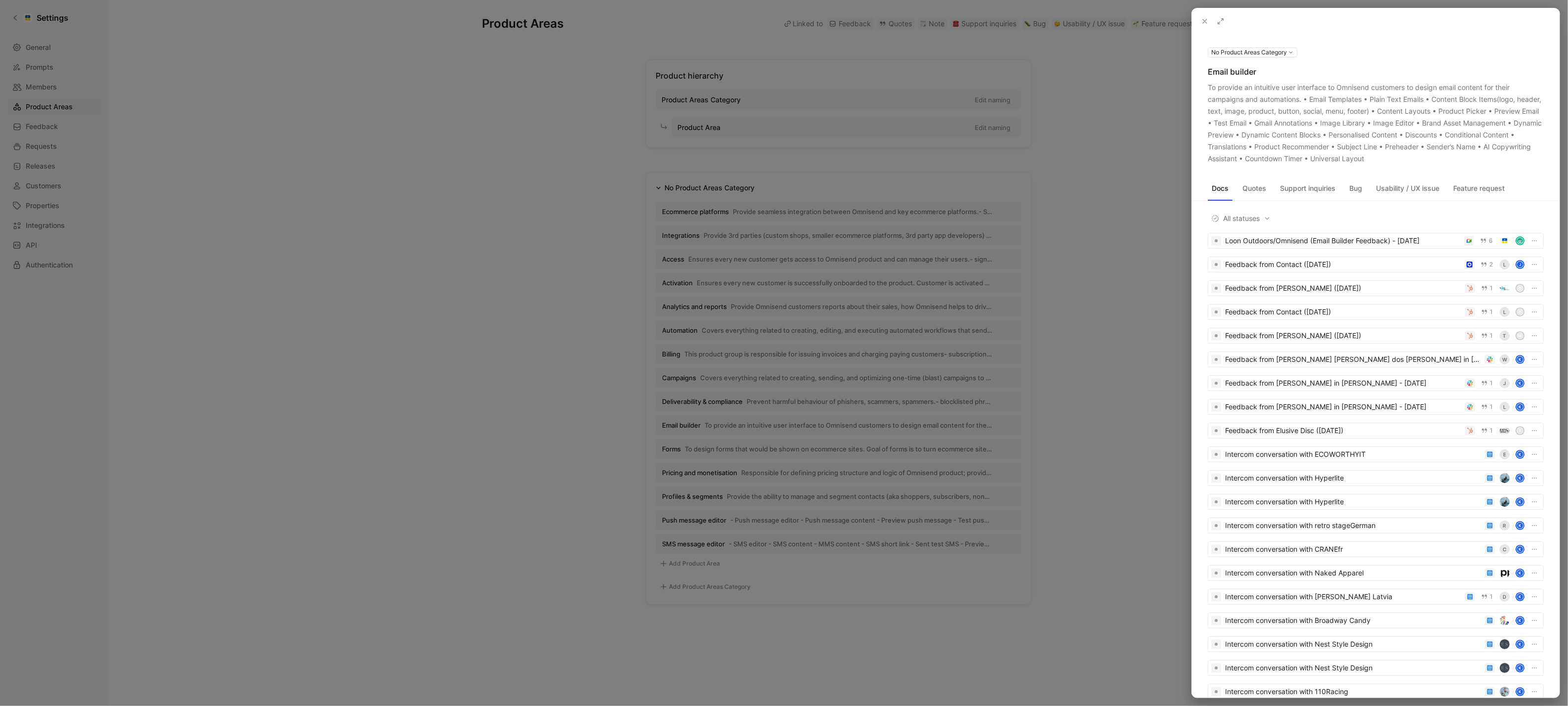
click at [0, 0] on use at bounding box center [0, 0] width 0 height 0
click at [668, 447] on div at bounding box center [784, 353] width 1568 height 706
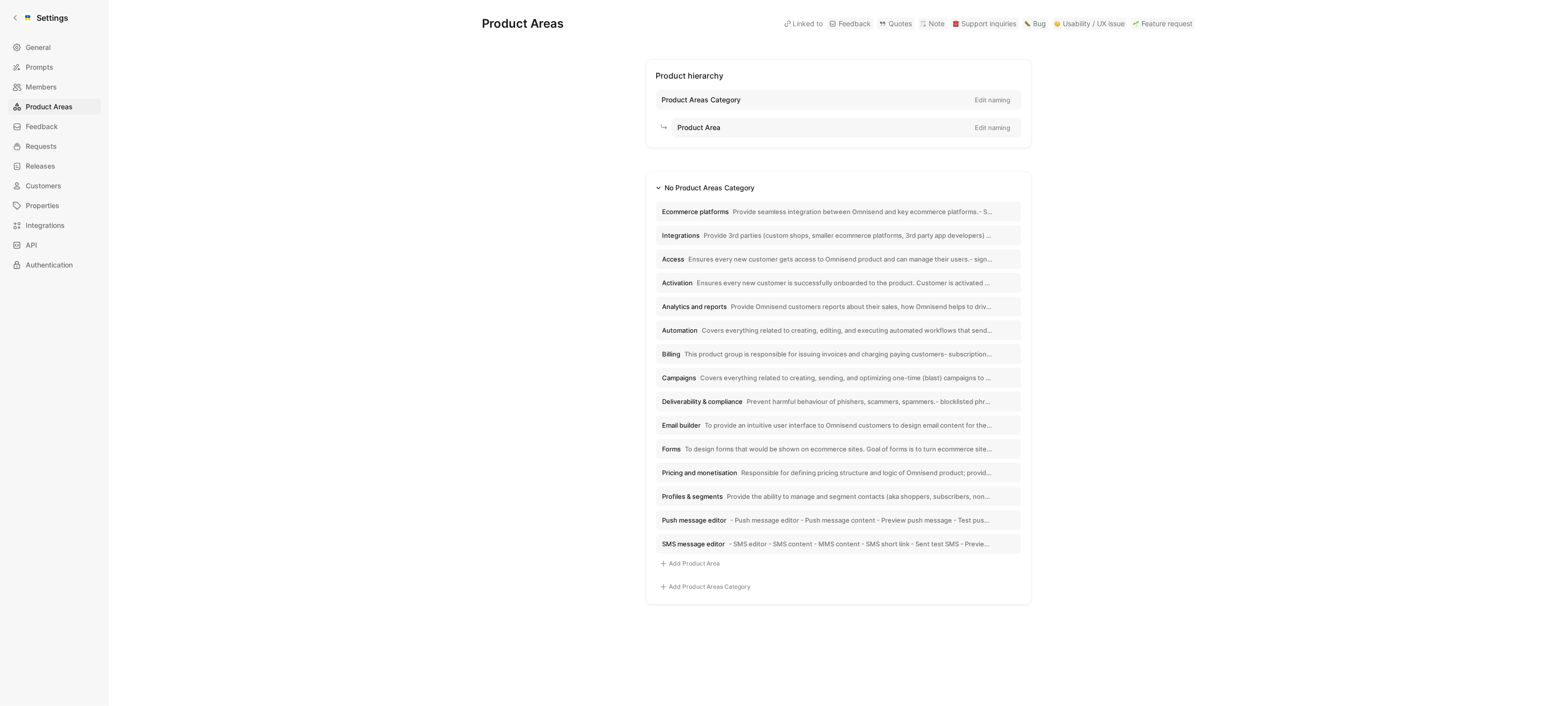
click at [677, 452] on span "Forms" at bounding box center [672, 449] width 19 height 9
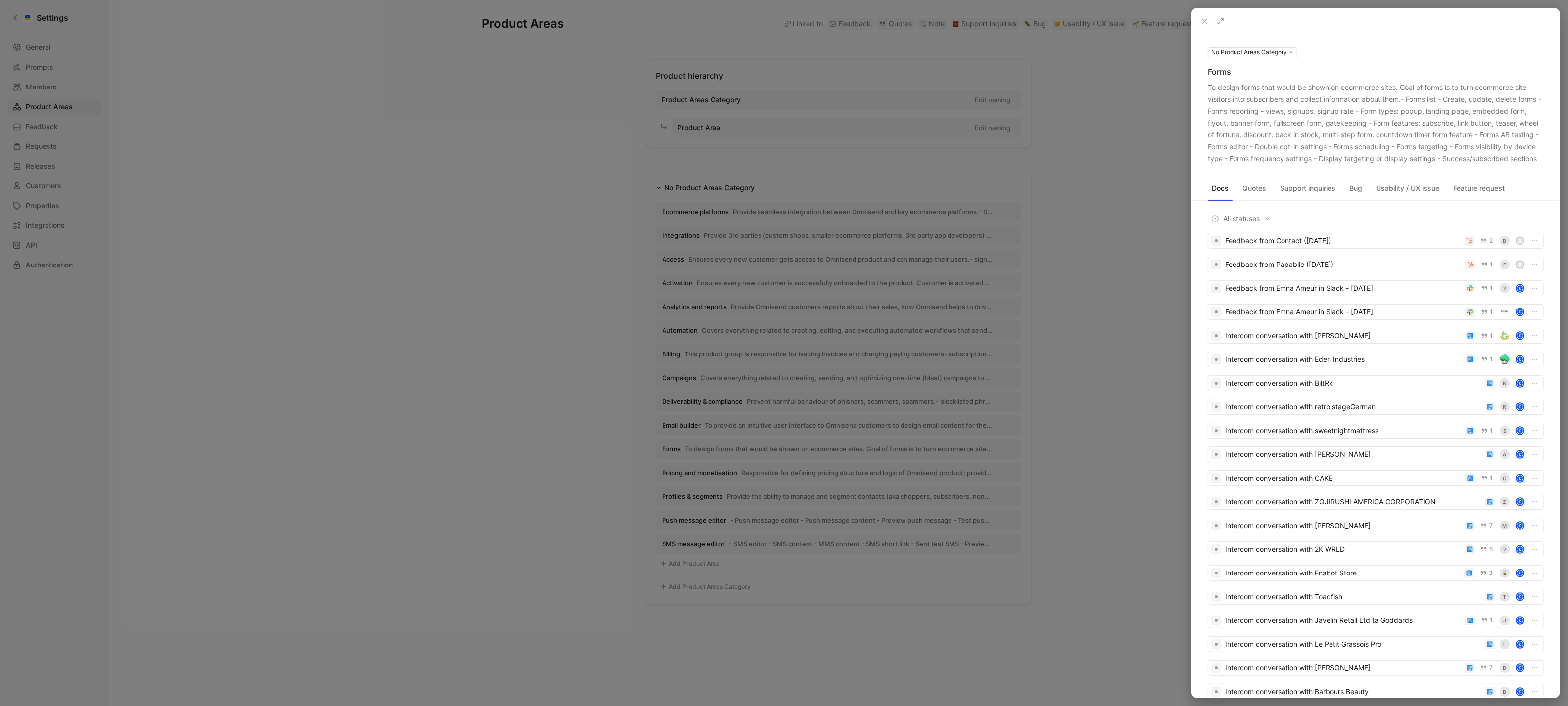
click at [0, 0] on button at bounding box center [0, 0] width 0 height 0
click at [712, 485] on div at bounding box center [784, 353] width 1568 height 706
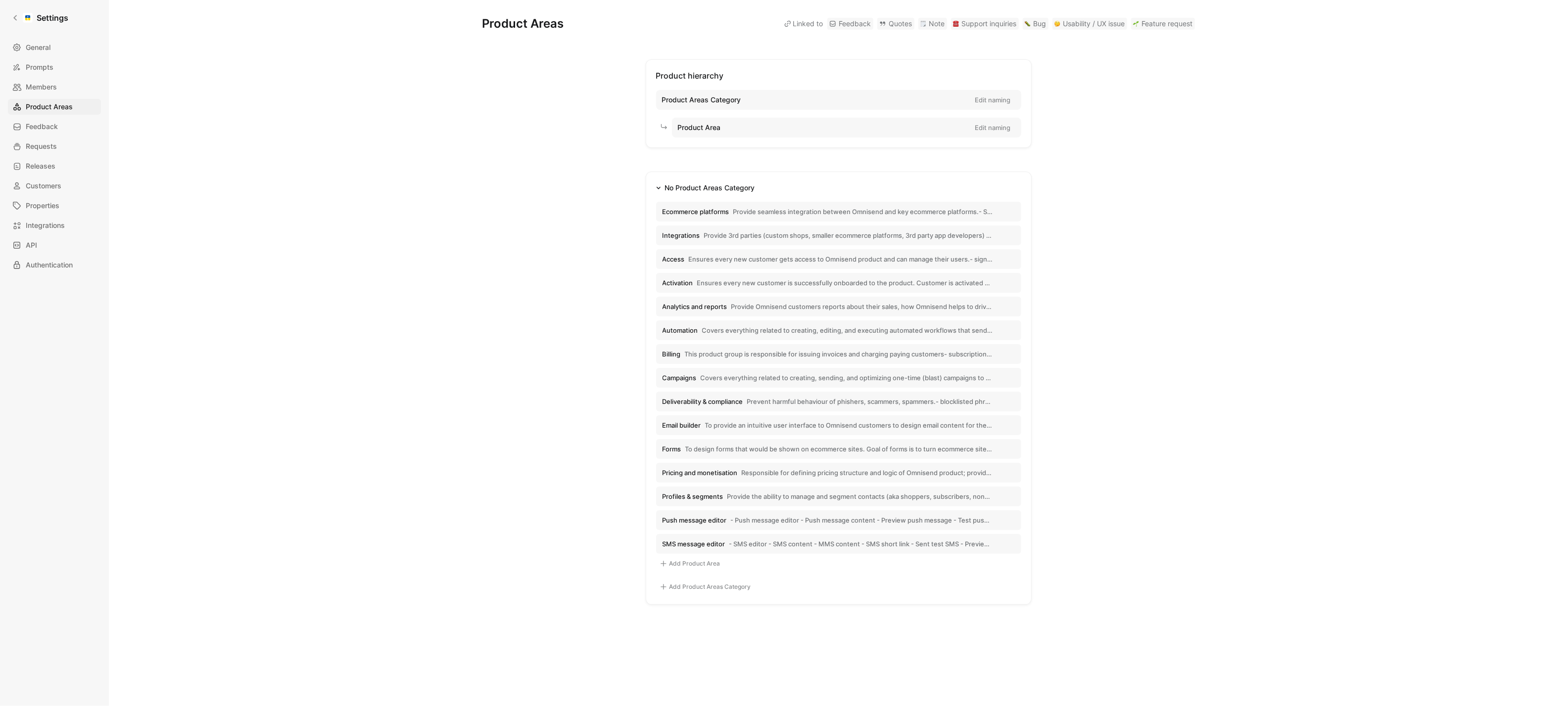
click at [733, 479] on button "Pricing and monetisation Responsible for defining pricing structure and logic o…" at bounding box center [839, 472] width 366 height 19
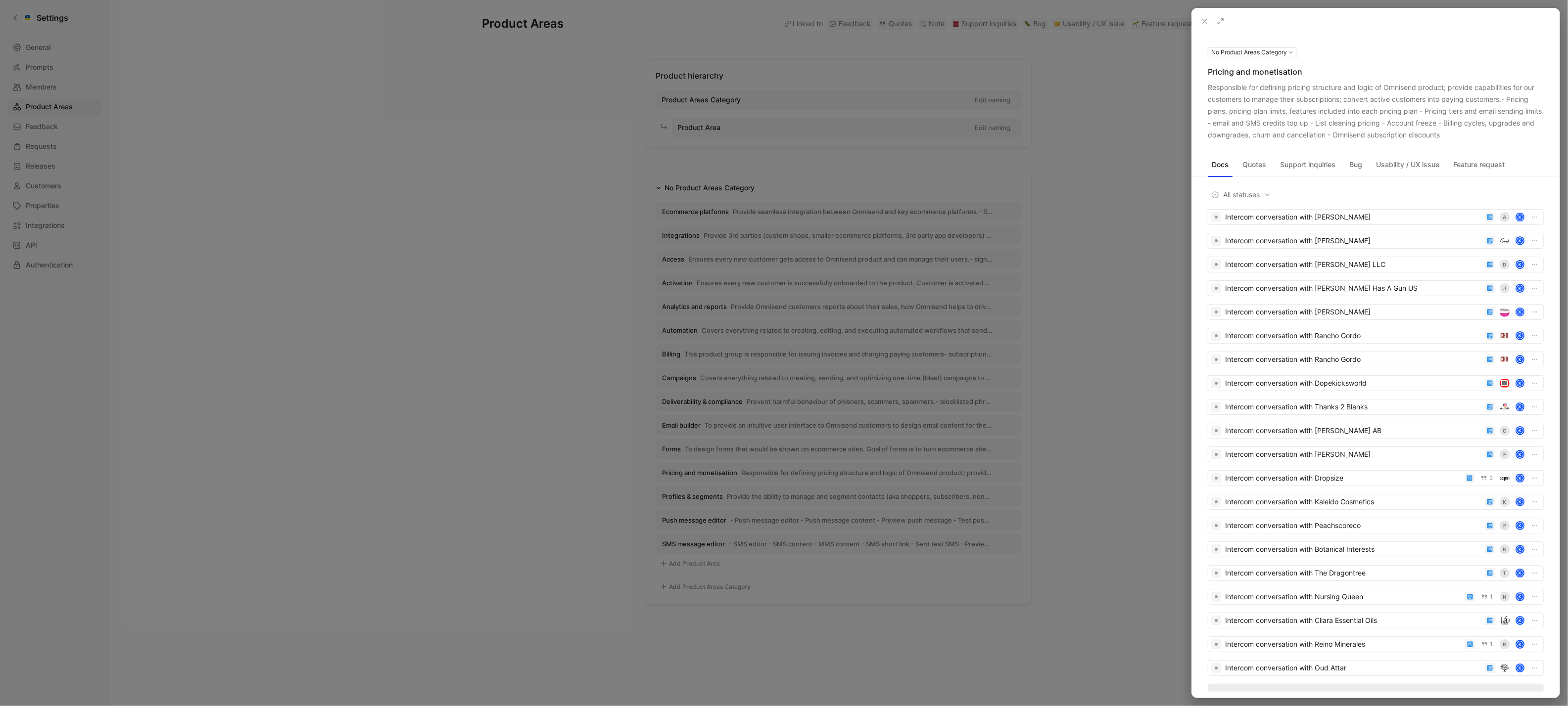
click at [0, 0] on button at bounding box center [0, 0] width 0 height 0
click at [709, 495] on div at bounding box center [784, 353] width 1568 height 706
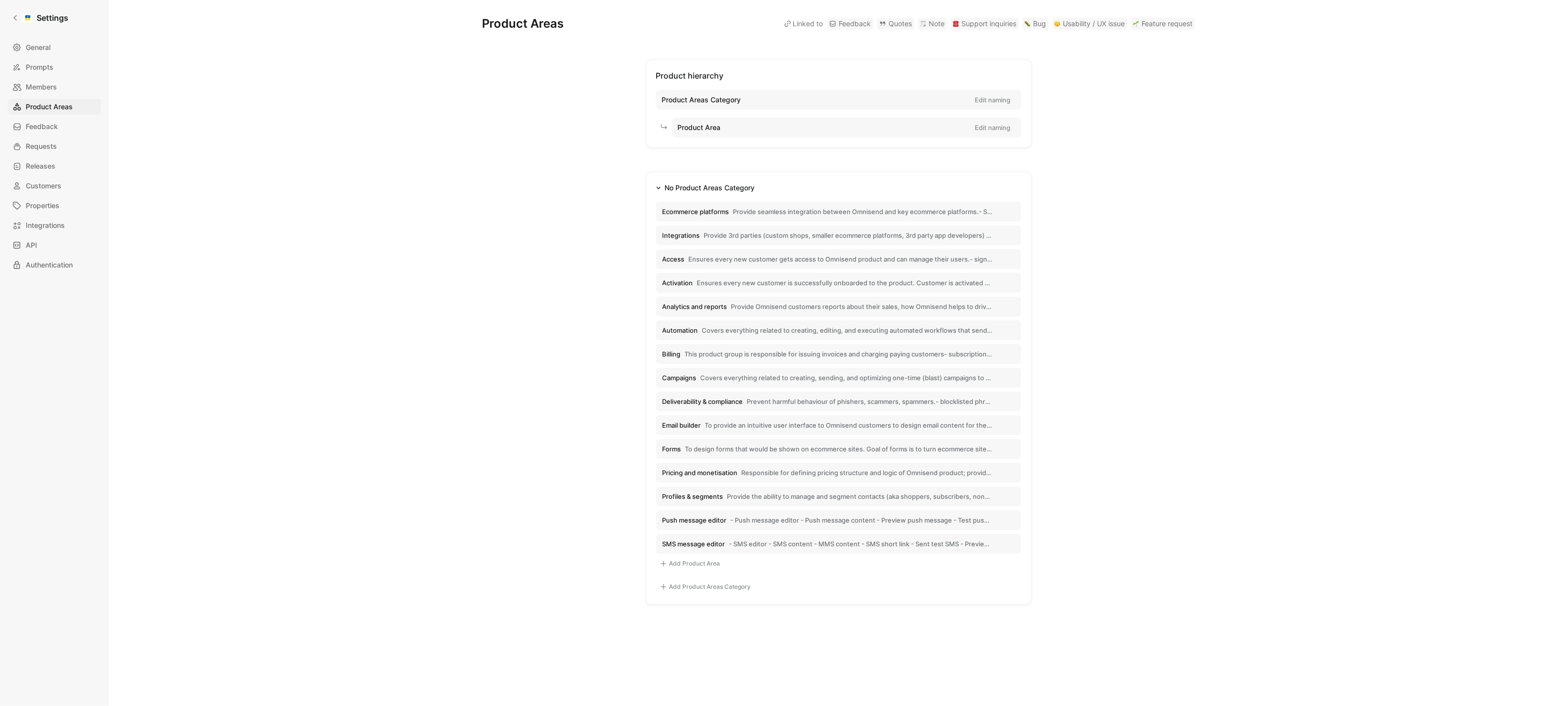
click at [701, 495] on div at bounding box center [784, 353] width 1568 height 706
click at [701, 495] on span "Profiles & segments" at bounding box center [693, 496] width 61 height 9
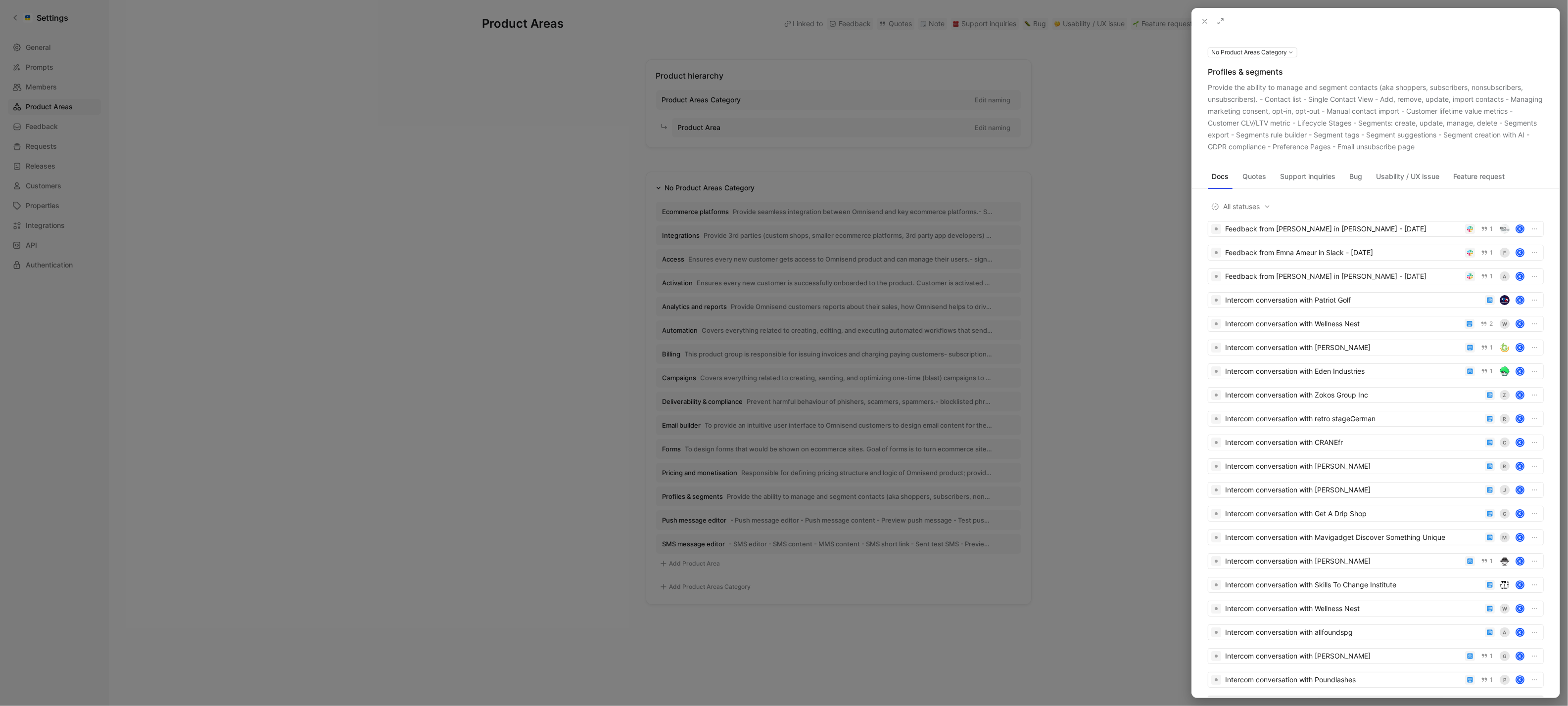
click at [0, 0] on icon at bounding box center [0, 0] width 0 height 0
click at [724, 507] on div at bounding box center [784, 353] width 1568 height 706
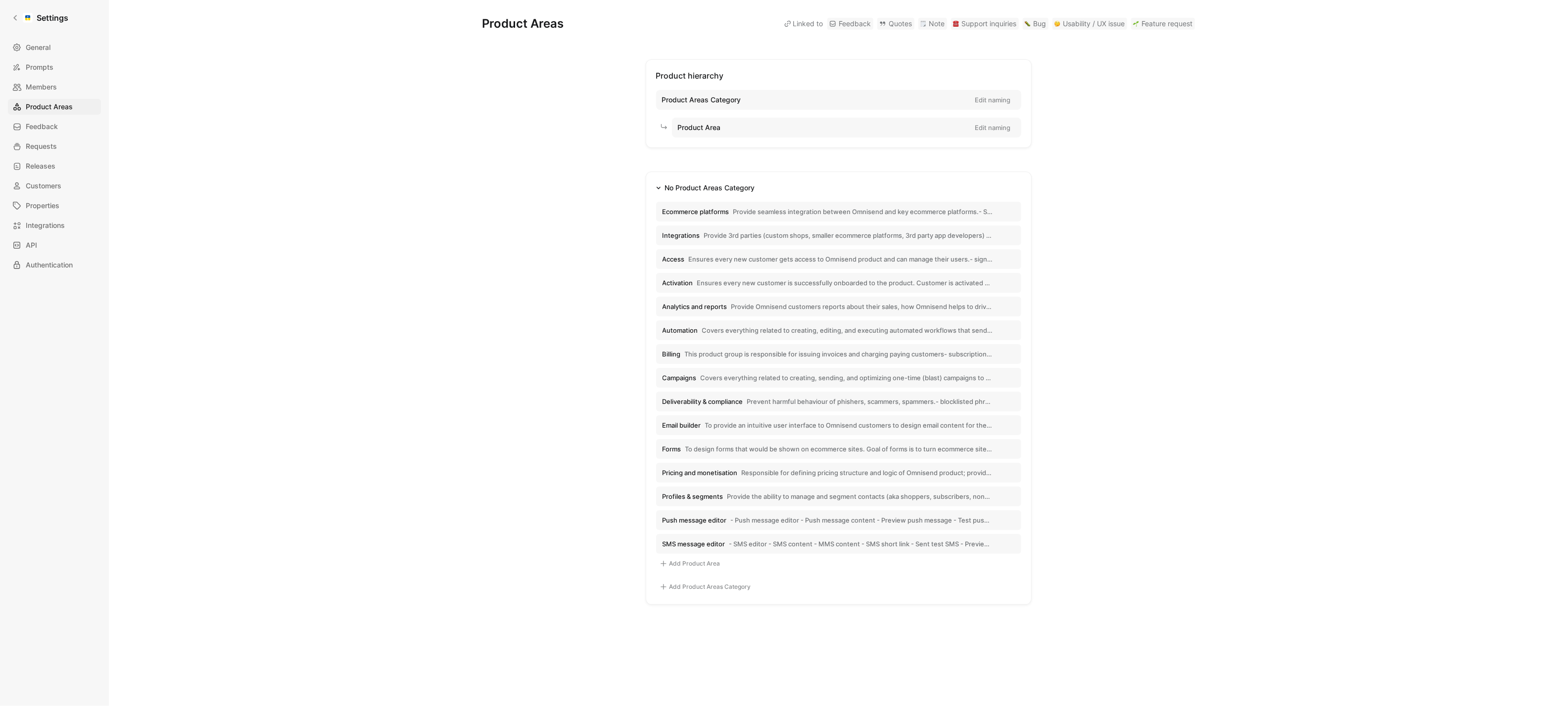
click at [702, 520] on span "Push message editor" at bounding box center [695, 520] width 65 height 9
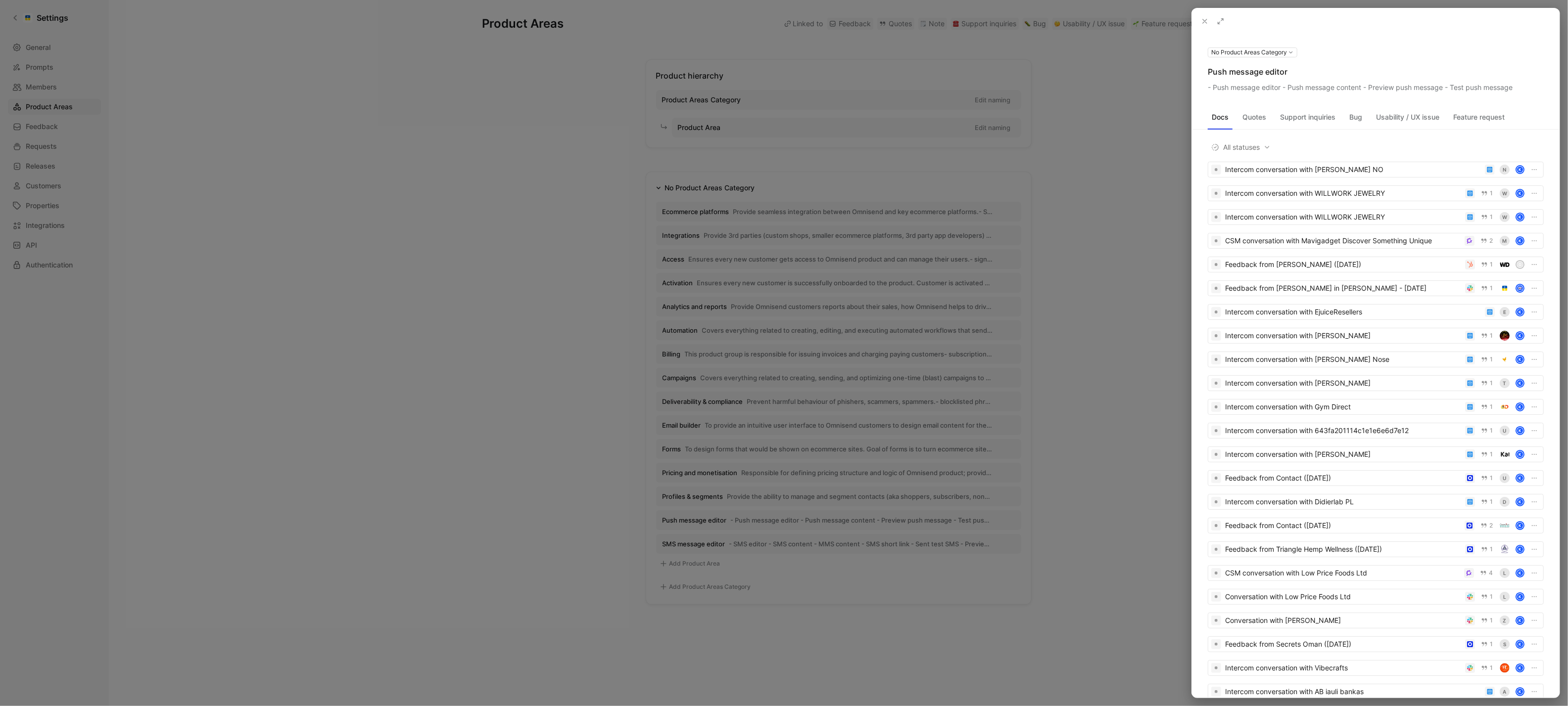
click at [0, 0] on icon at bounding box center [0, 0] width 0 height 0
click at [820, 526] on div at bounding box center [784, 353] width 1568 height 706
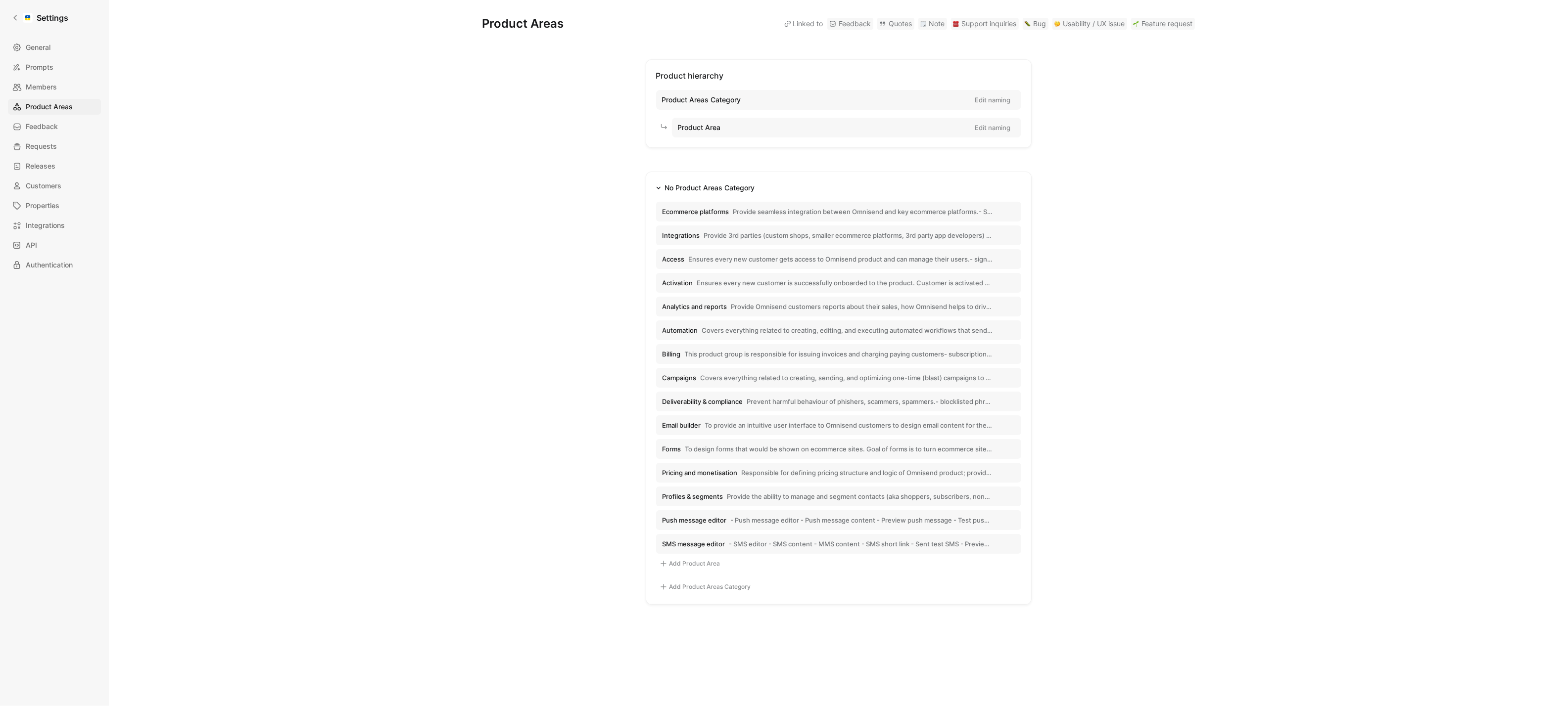
click at [738, 545] on span "- SMS editor - SMS content - MMS content - SMS short link - Sent test SMS - Pre…" at bounding box center [861, 543] width 264 height 9
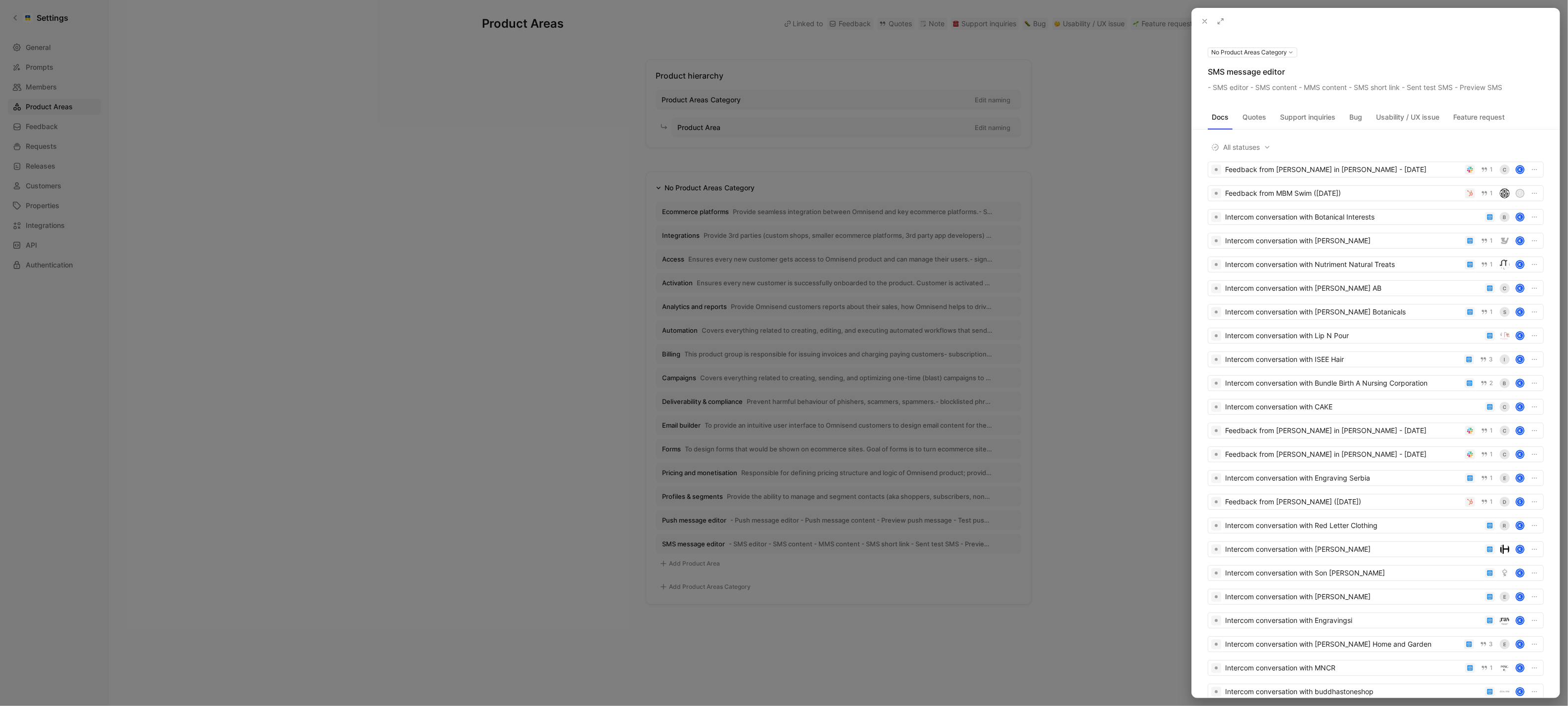
click at [0, 0] on icon at bounding box center [0, 0] width 0 height 0
click at [394, 168] on div at bounding box center [784, 353] width 1568 height 706
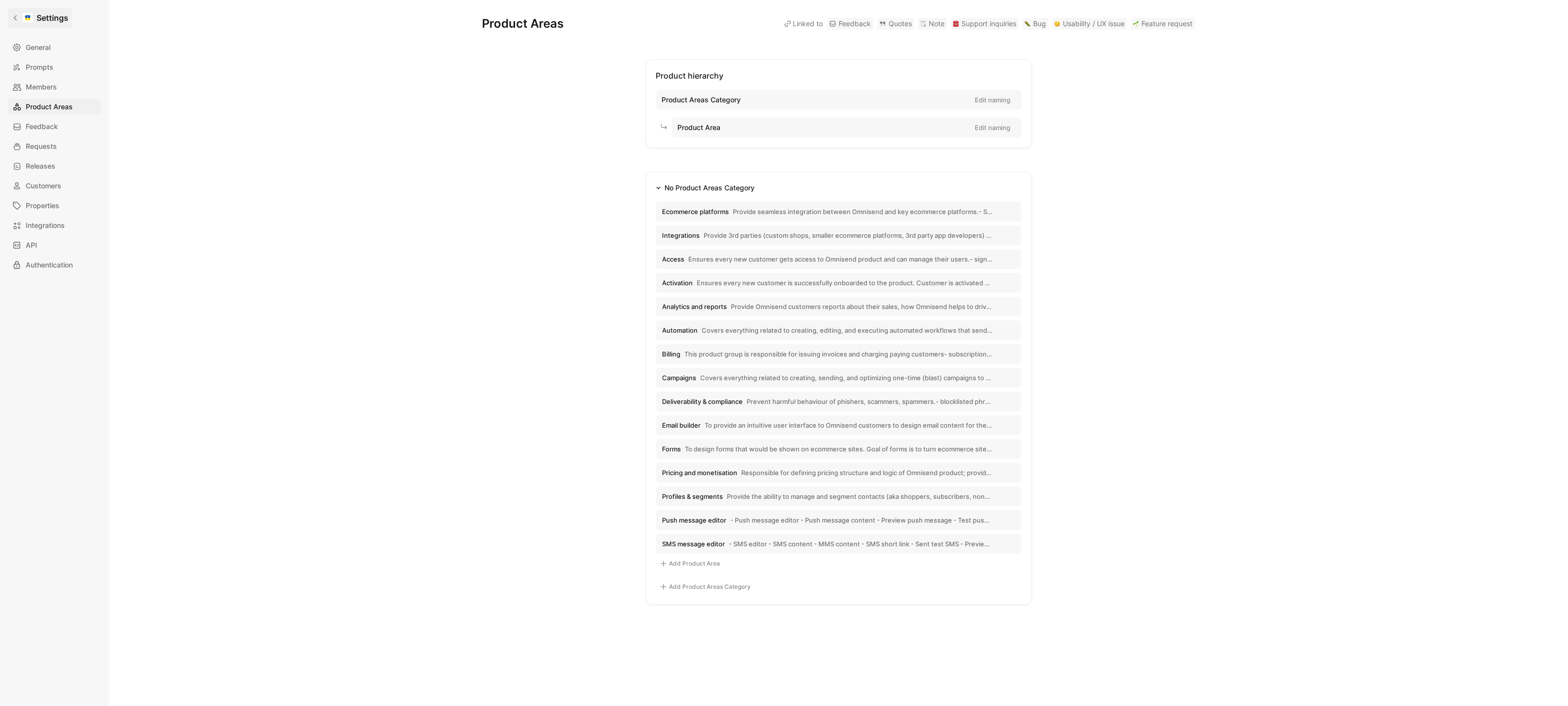
click at [18, 13] on link "Settings" at bounding box center [40, 17] width 65 height 19
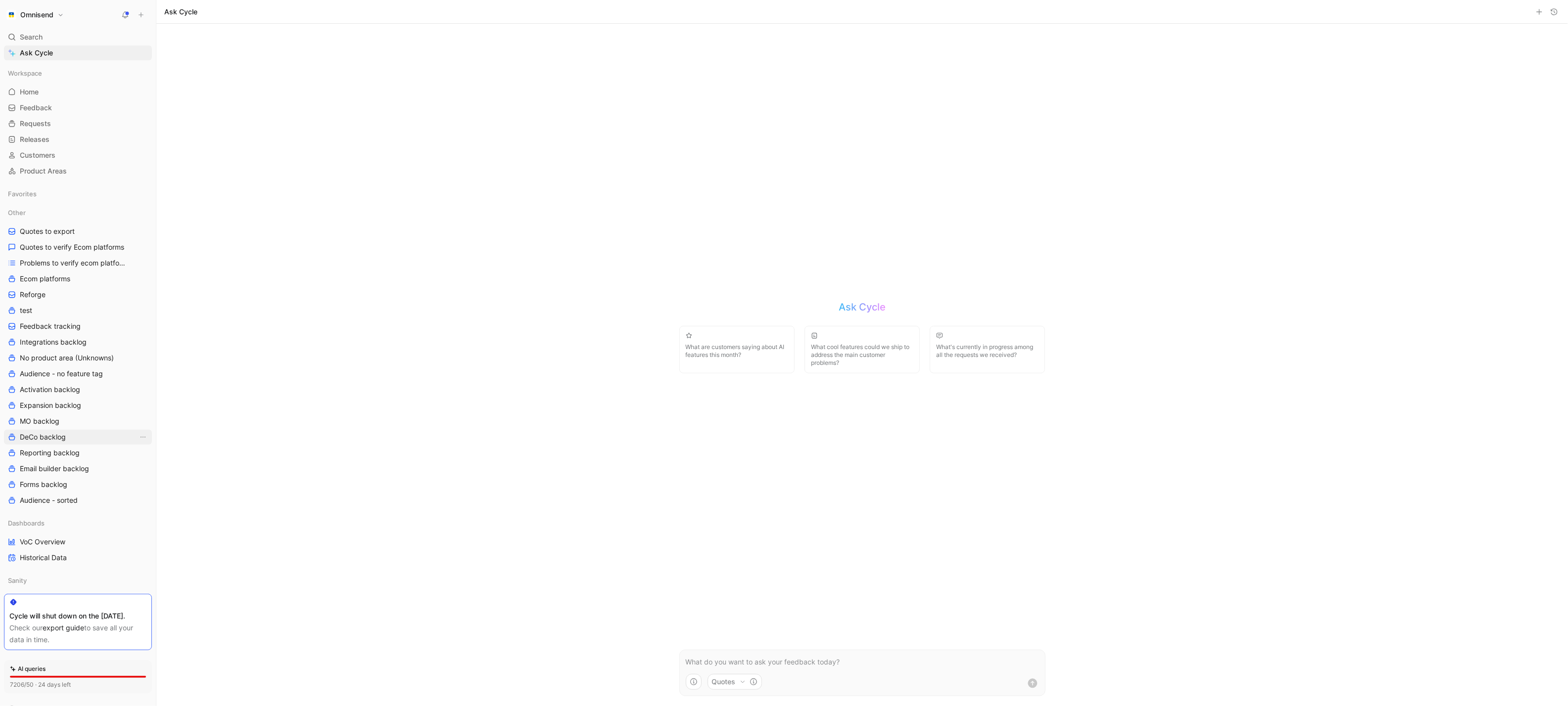
scroll to position [47, 0]
